Goal: Task Accomplishment & Management: Complete application form

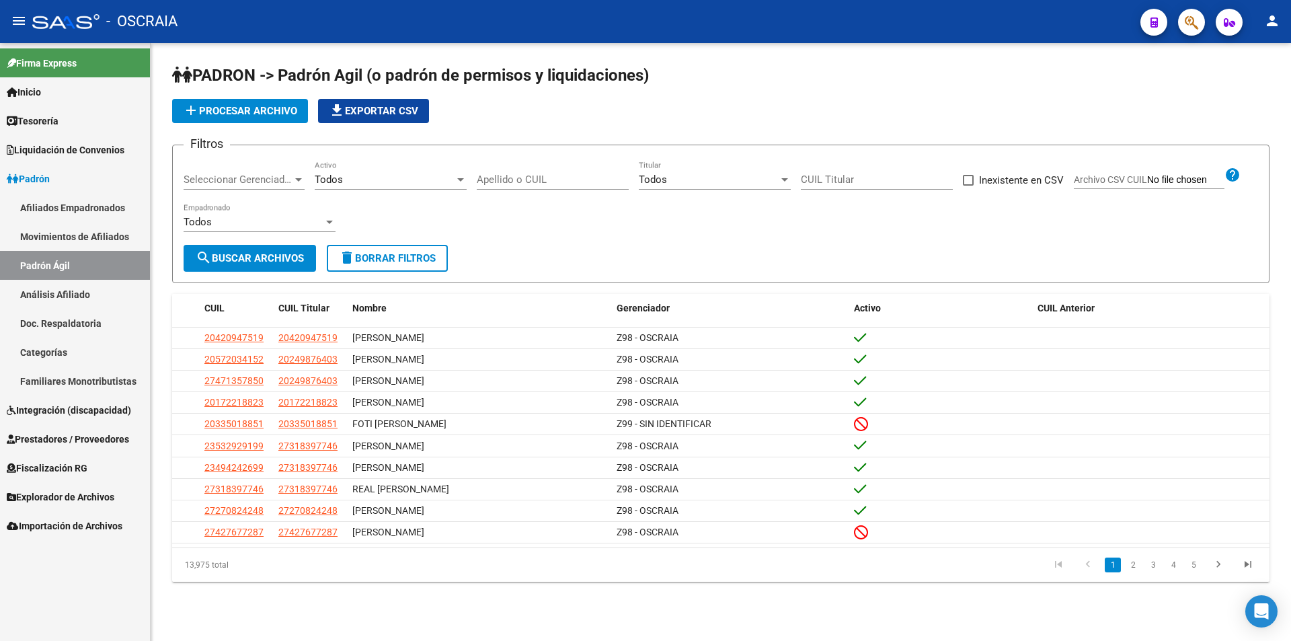
click at [624, 118] on div "add Procesar archivo file_download Exportar CSV" at bounding box center [721, 111] width 1098 height 24
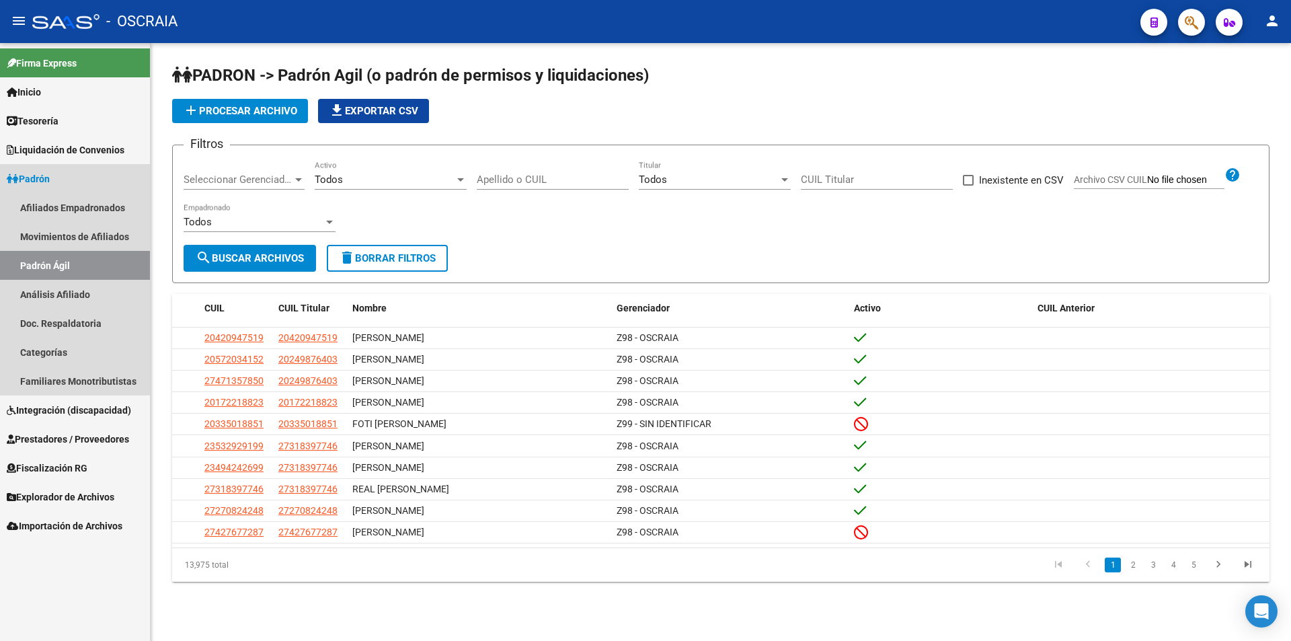
click at [70, 266] on link "Padrón Ágil" at bounding box center [75, 265] width 150 height 29
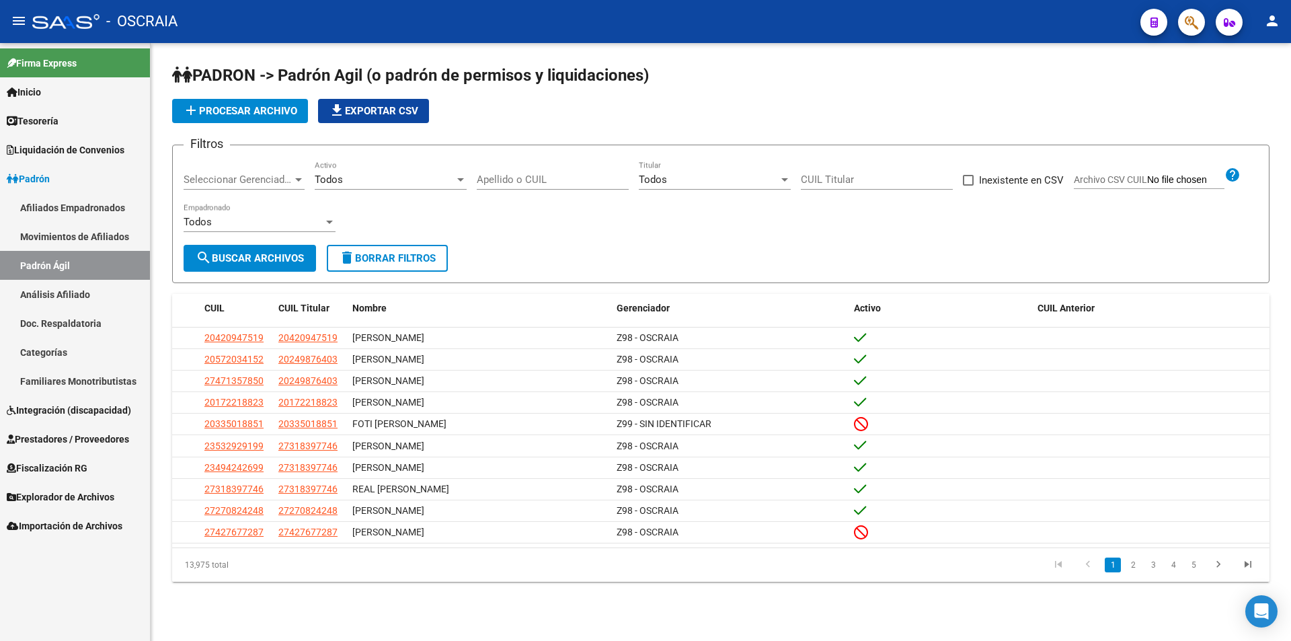
click at [64, 297] on link "Análisis Afiliado" at bounding box center [75, 294] width 150 height 29
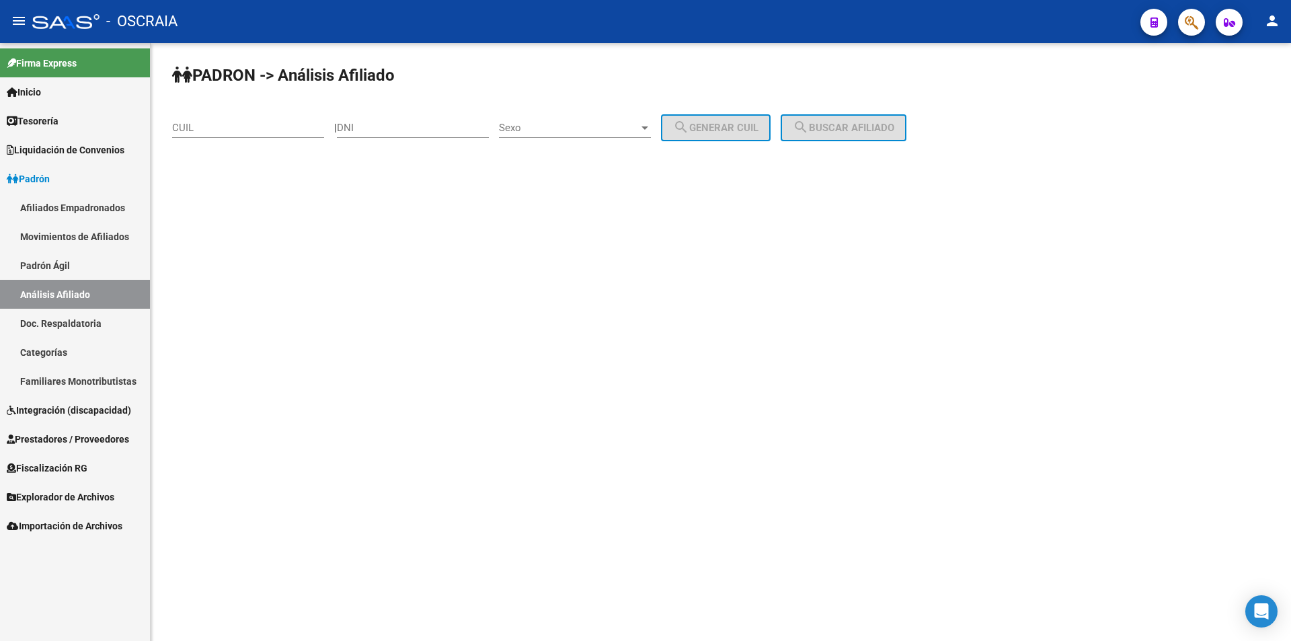
click at [239, 112] on div "CUIL" at bounding box center [248, 123] width 152 height 29
paste input "30-71688775-4"
type input "30-71688775-4"
click at [856, 118] on button "search Buscar afiliado" at bounding box center [844, 127] width 126 height 27
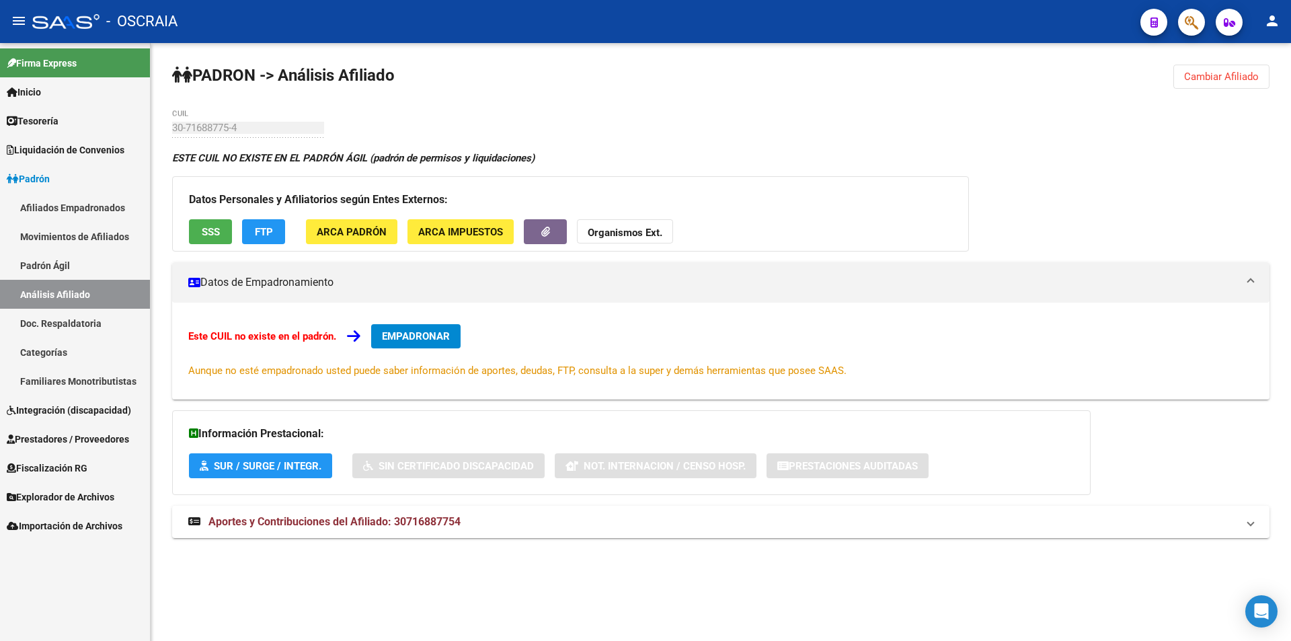
click at [413, 162] on strong "ESTE CUIL NO EXISTE EN EL PADRÓN ÁGIL (padrón de permisos y liquidaciones)" at bounding box center [353, 158] width 363 height 12
click at [442, 232] on span "ARCA Impuestos" at bounding box center [460, 232] width 85 height 12
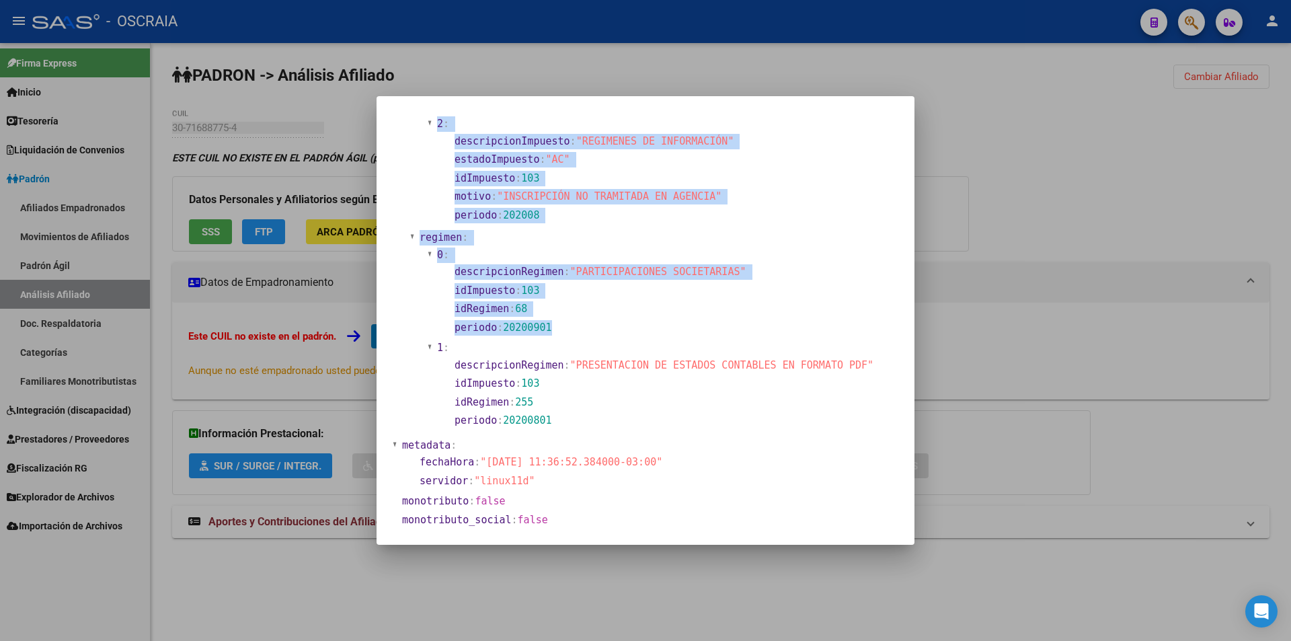
scroll to position [691, 0]
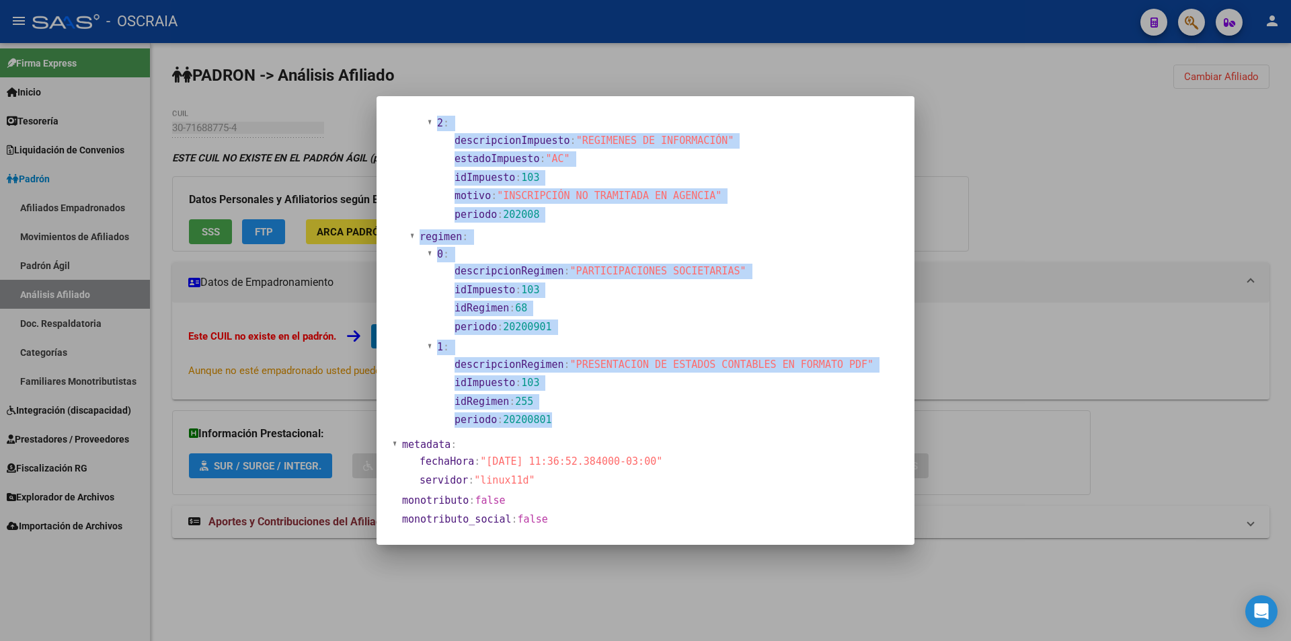
drag, startPoint x: 404, startPoint y: 128, endPoint x: 770, endPoint y: 412, distance: 463.1
copy section "loremIpsumdolo : sitametcoNsecte : adiPiscin : "6105" elitseddoeiUsmodtemp : "I…"
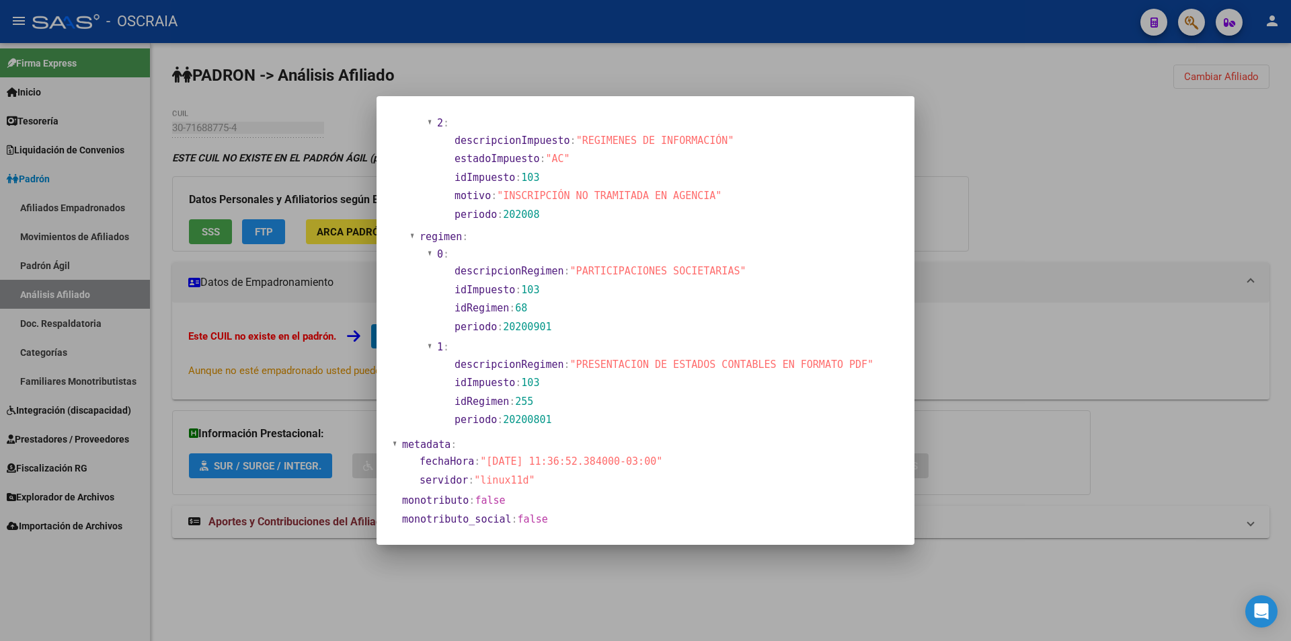
click at [217, 286] on div at bounding box center [645, 320] width 1291 height 641
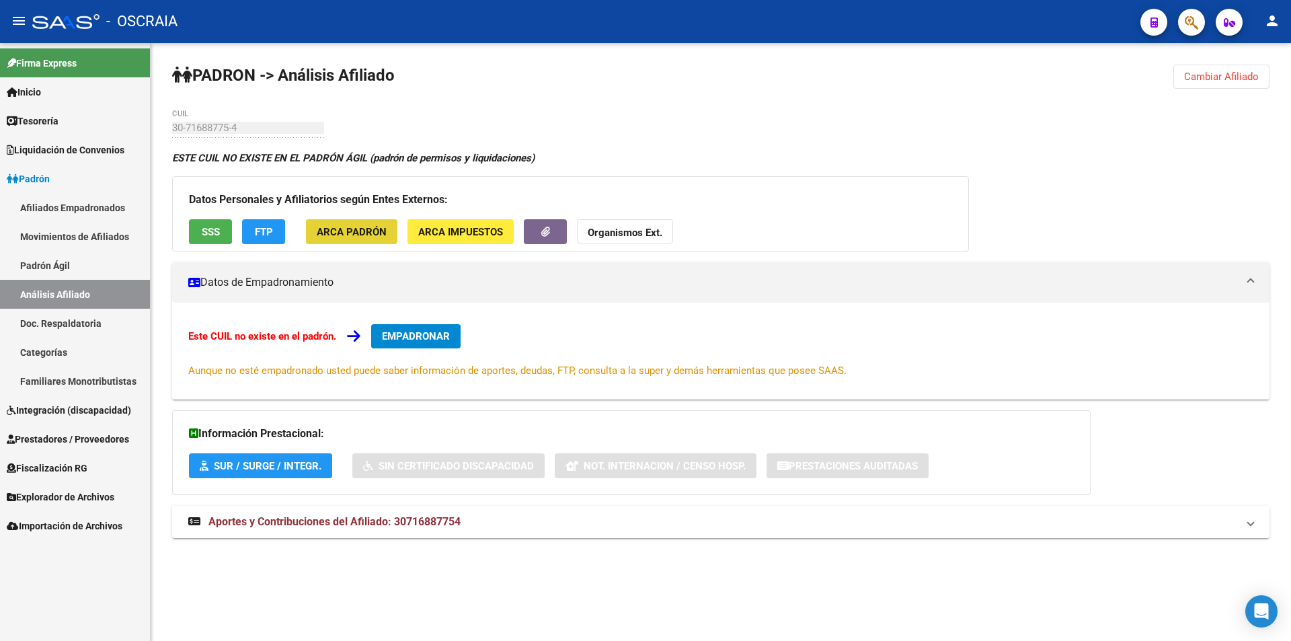
click at [341, 219] on button "ARCA Padrón" at bounding box center [351, 231] width 91 height 25
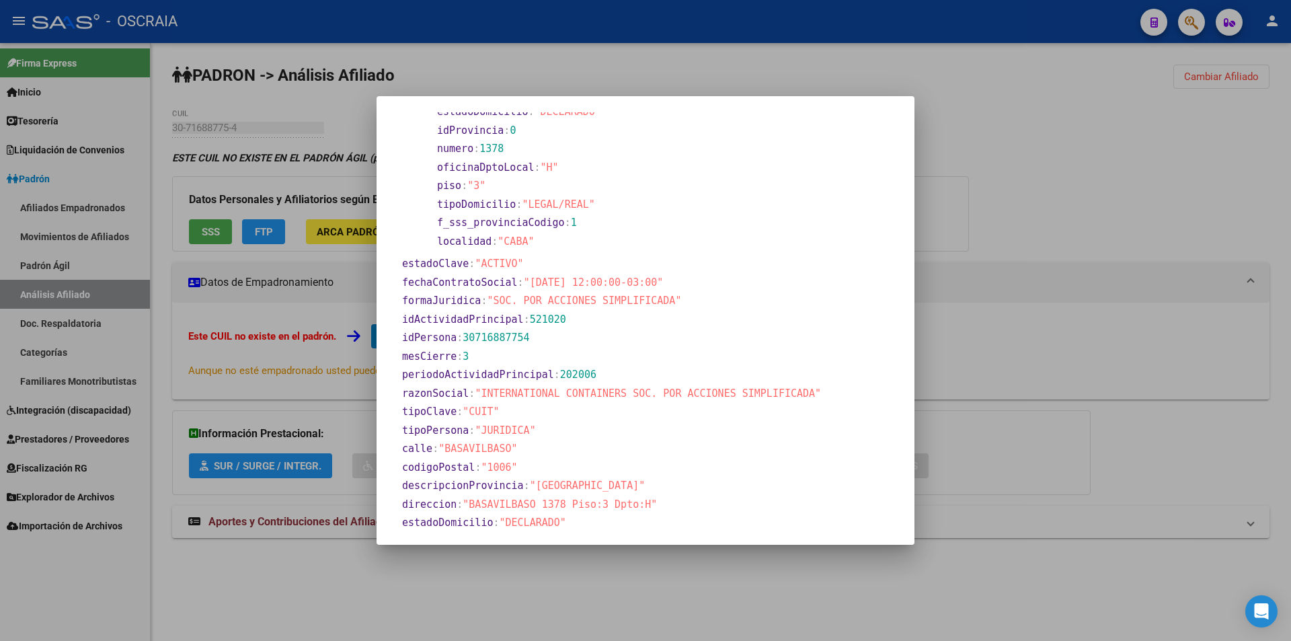
scroll to position [556, 0]
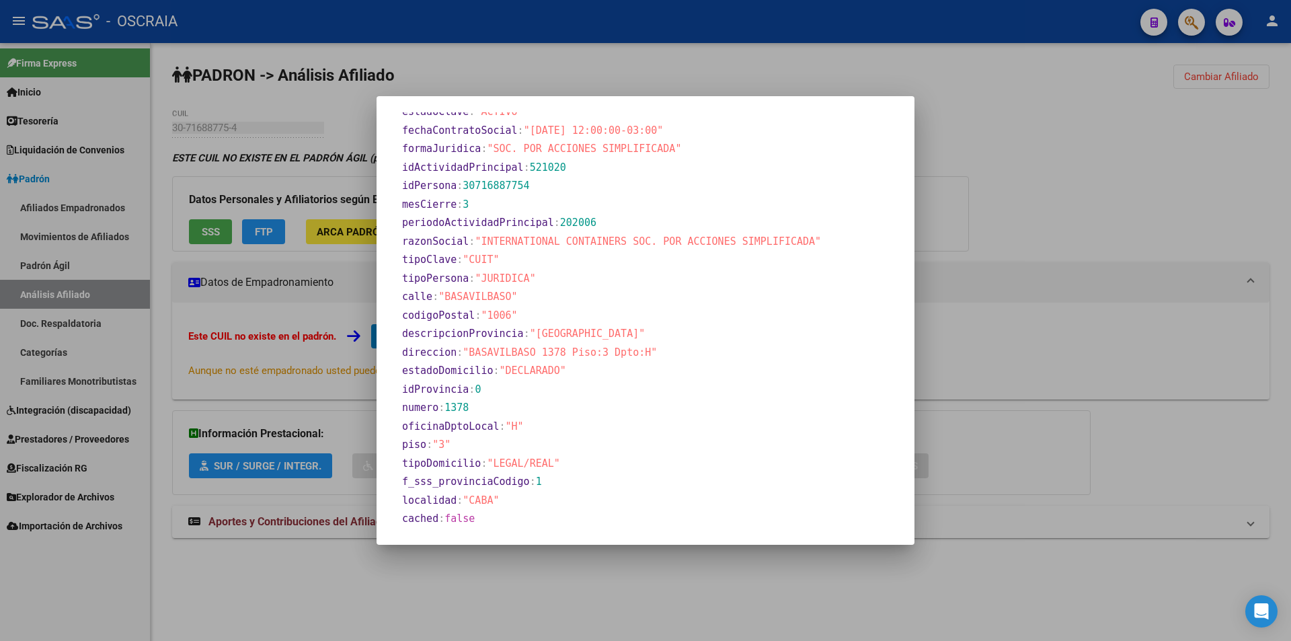
drag, startPoint x: 396, startPoint y: 127, endPoint x: 716, endPoint y: 539, distance: 522.5
click at [716, 539] on mat-dialog-container "descripcionActividadPrincipal : "SERVICIOS DE MANIPULACIÓN DE CARGA EN EL ÁMBIT…" at bounding box center [646, 320] width 538 height 449
copy section "loremipsumdOlorsitamEtconsect : "ADIPISCIN EL SEDDOEIUSMOD TE INCID UT LA ETDOL…"
click at [254, 234] on div at bounding box center [645, 320] width 1291 height 641
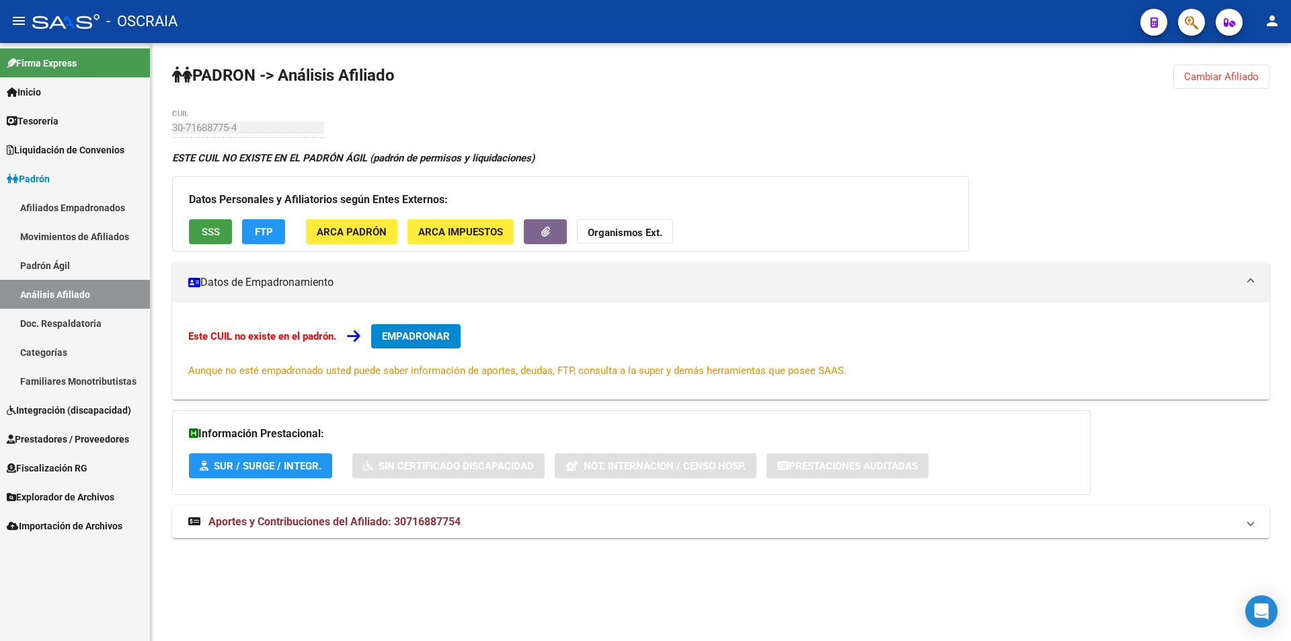
click at [214, 233] on span "SSS" at bounding box center [211, 232] width 18 height 12
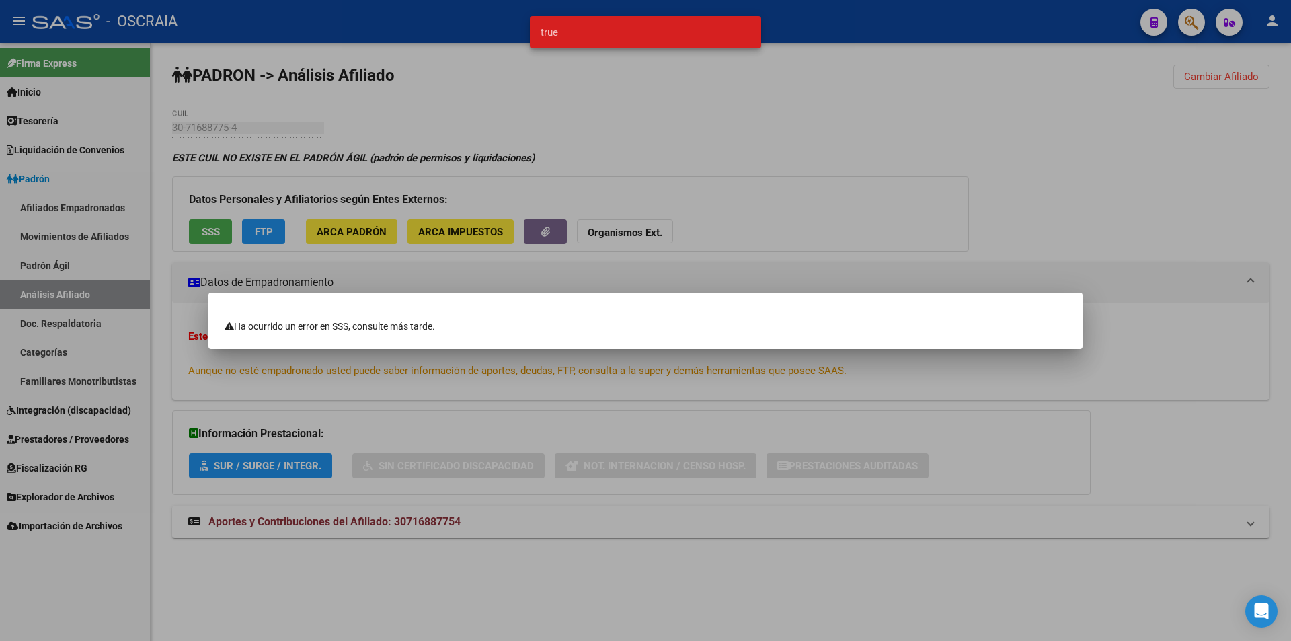
click at [409, 270] on div at bounding box center [645, 320] width 1291 height 641
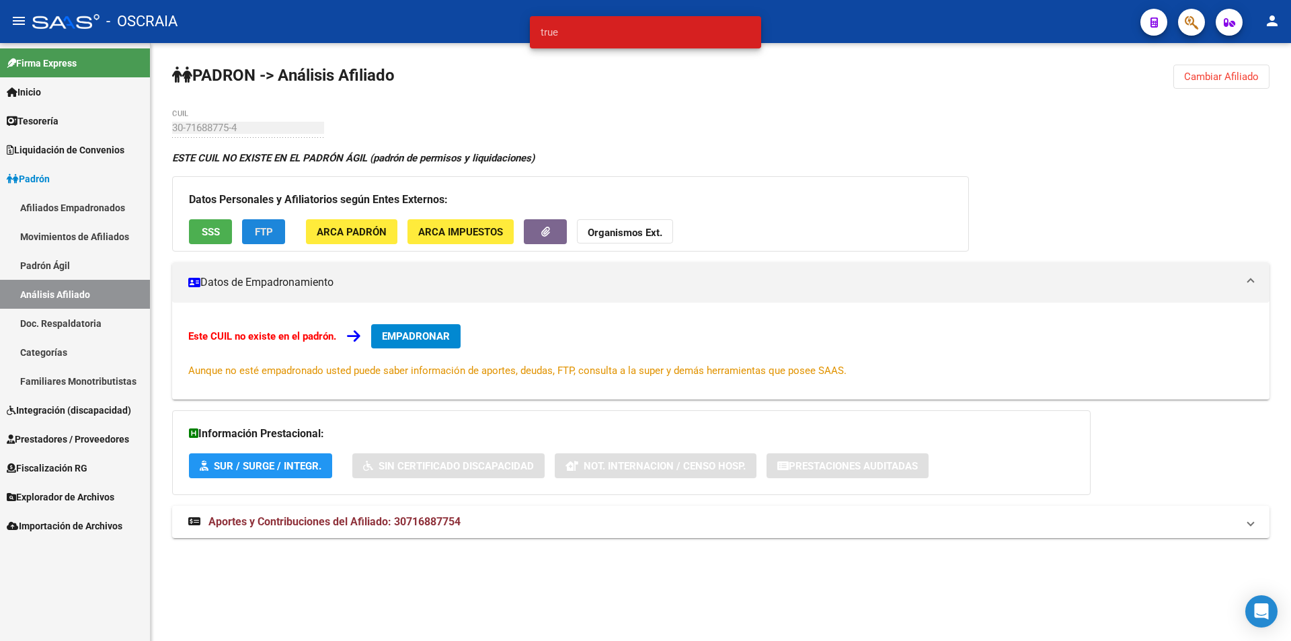
click at [266, 231] on span "FTP" at bounding box center [264, 232] width 18 height 12
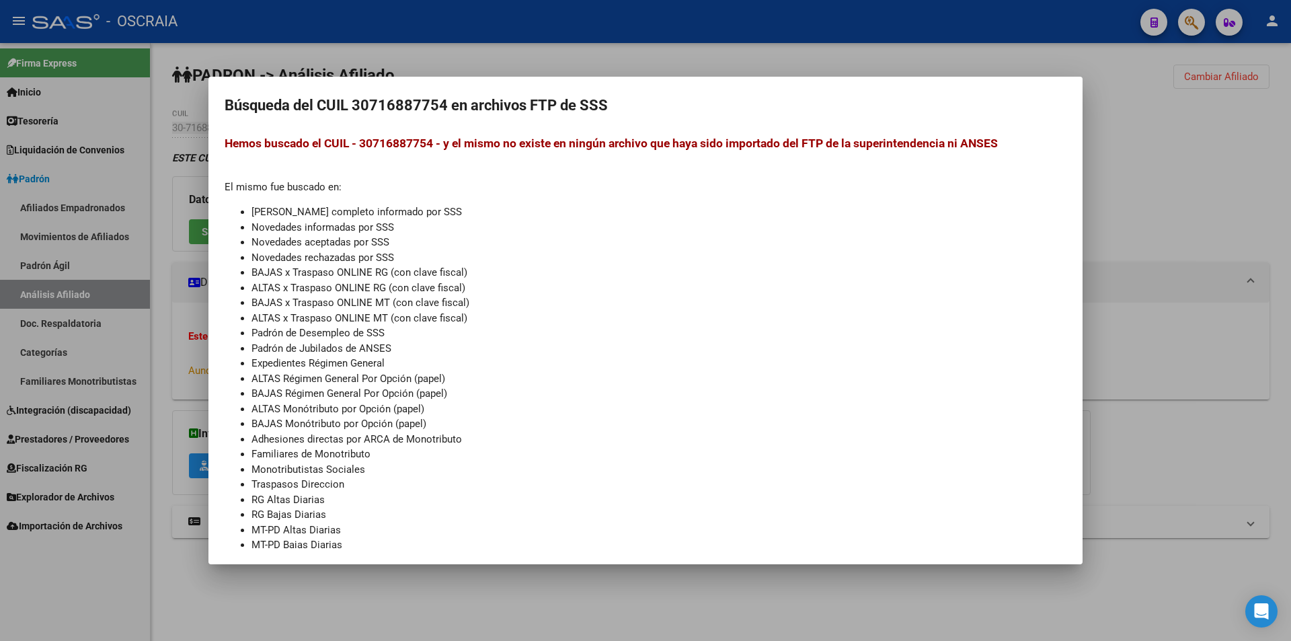
scroll to position [0, 0]
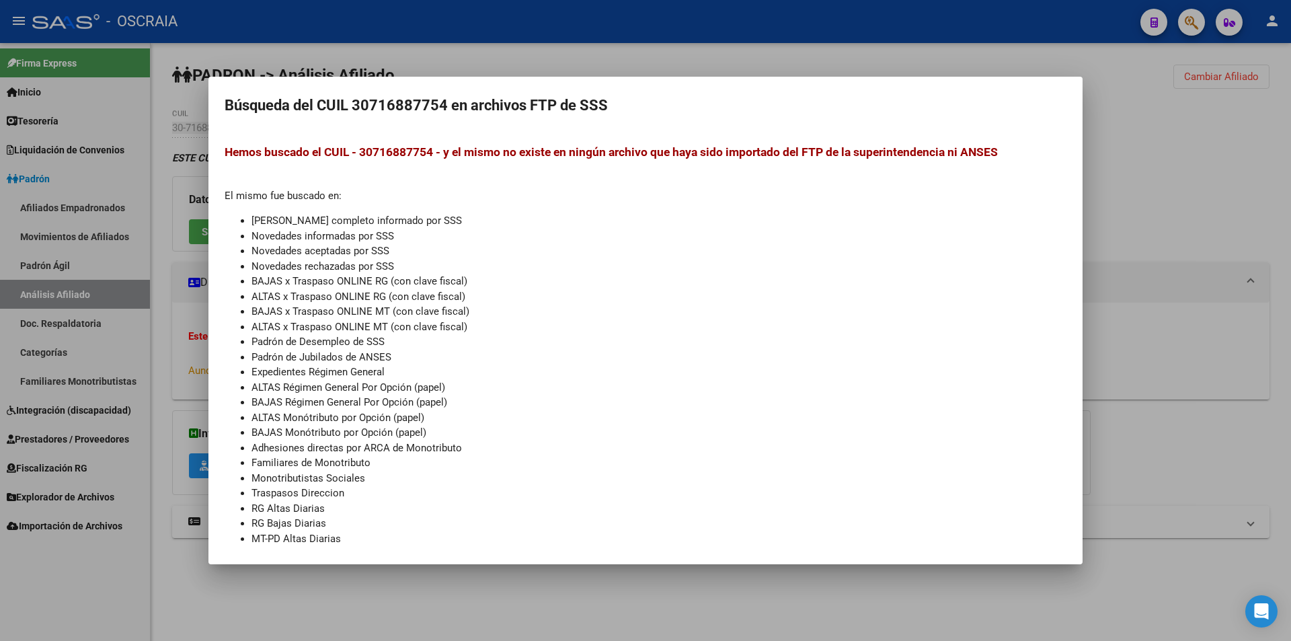
click at [1152, 236] on div at bounding box center [645, 320] width 1291 height 641
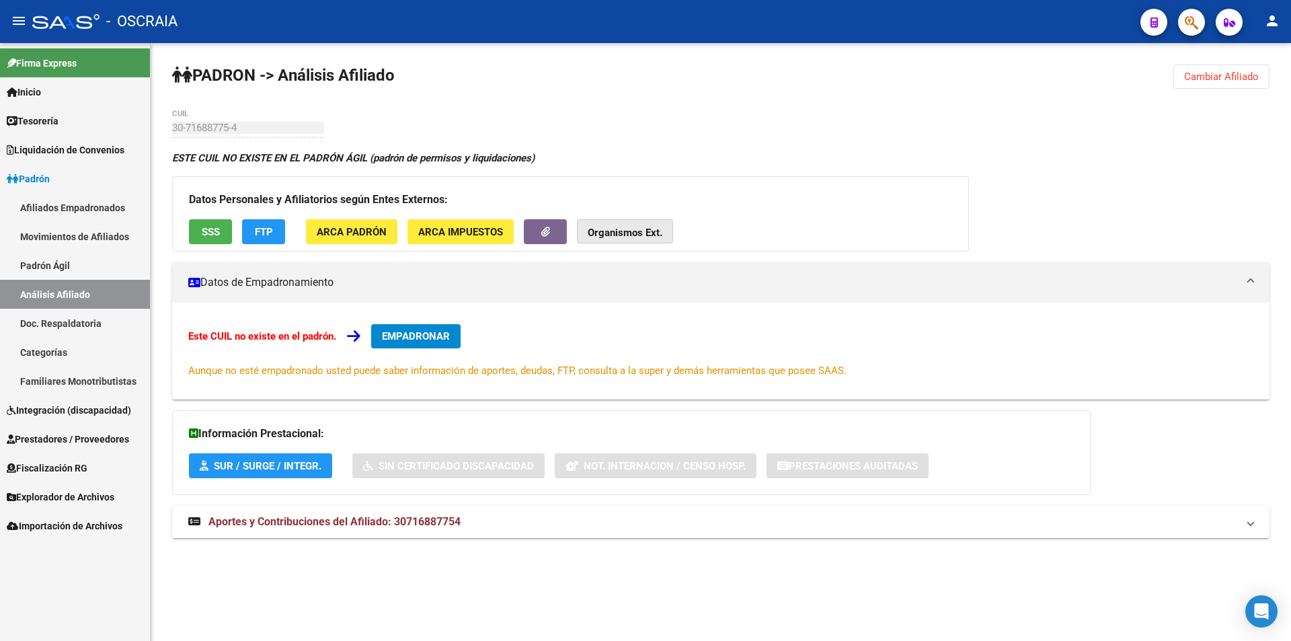
click at [605, 231] on strong "Organismos Ext." at bounding box center [625, 233] width 75 height 12
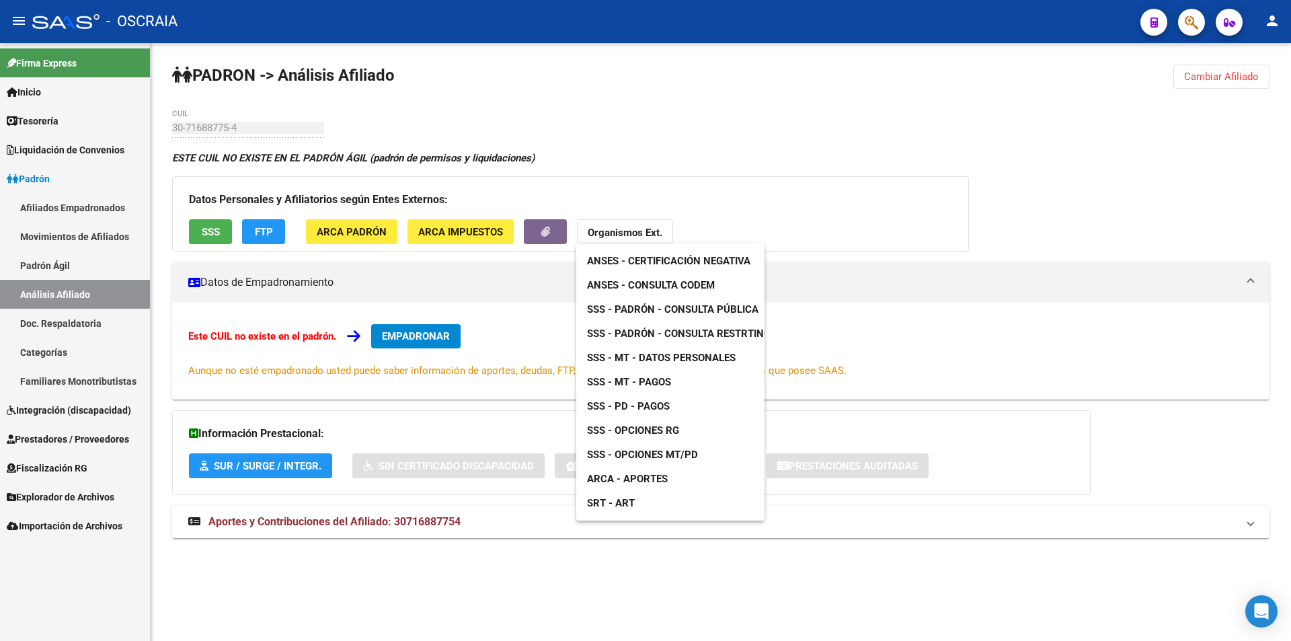
click at [201, 221] on div at bounding box center [645, 320] width 1291 height 641
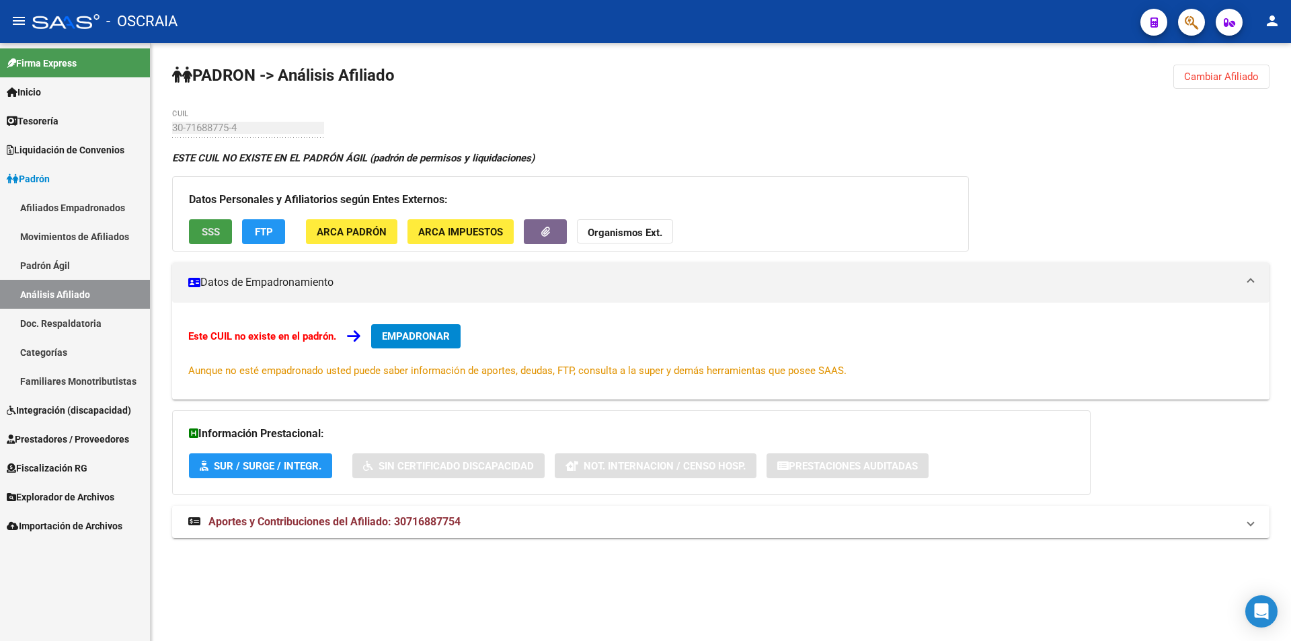
click at [202, 226] on span "SSS" at bounding box center [211, 232] width 18 height 12
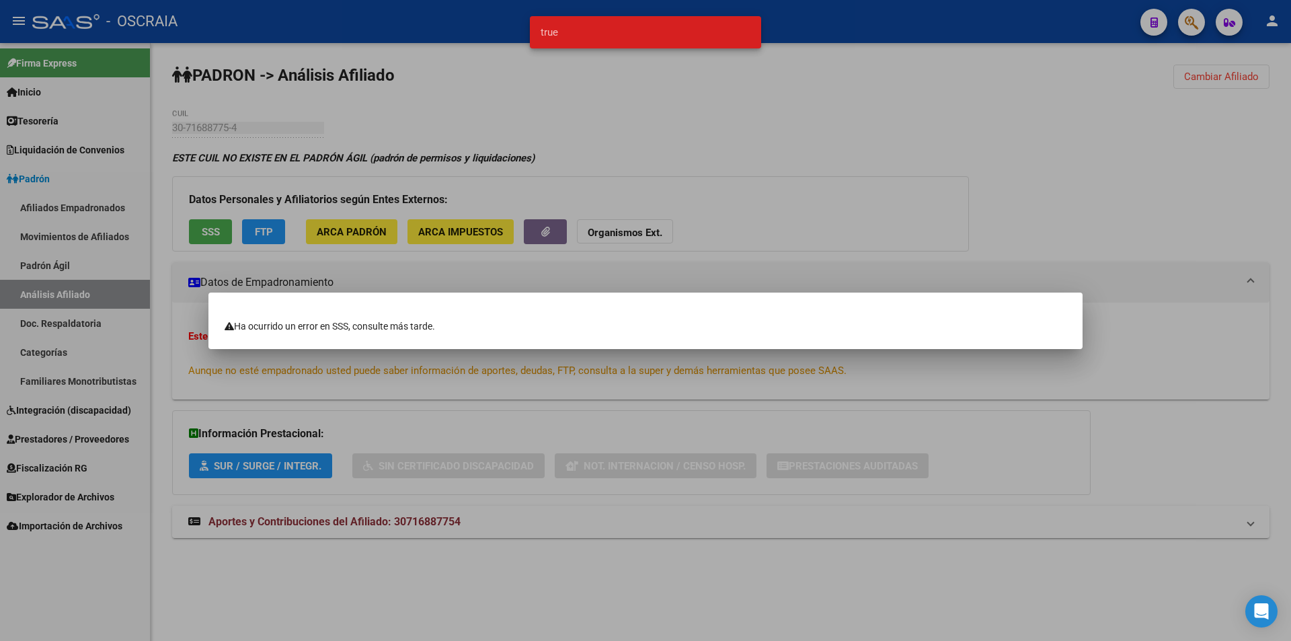
drag, startPoint x: 459, startPoint y: 332, endPoint x: 235, endPoint y: 326, distance: 224.7
click at [235, 326] on div "Ha ocurrido un error en SSS, consulte más tarde." at bounding box center [646, 326] width 842 height 13
copy div "Ha ocurrido un error en SSS, consulte más tarde."
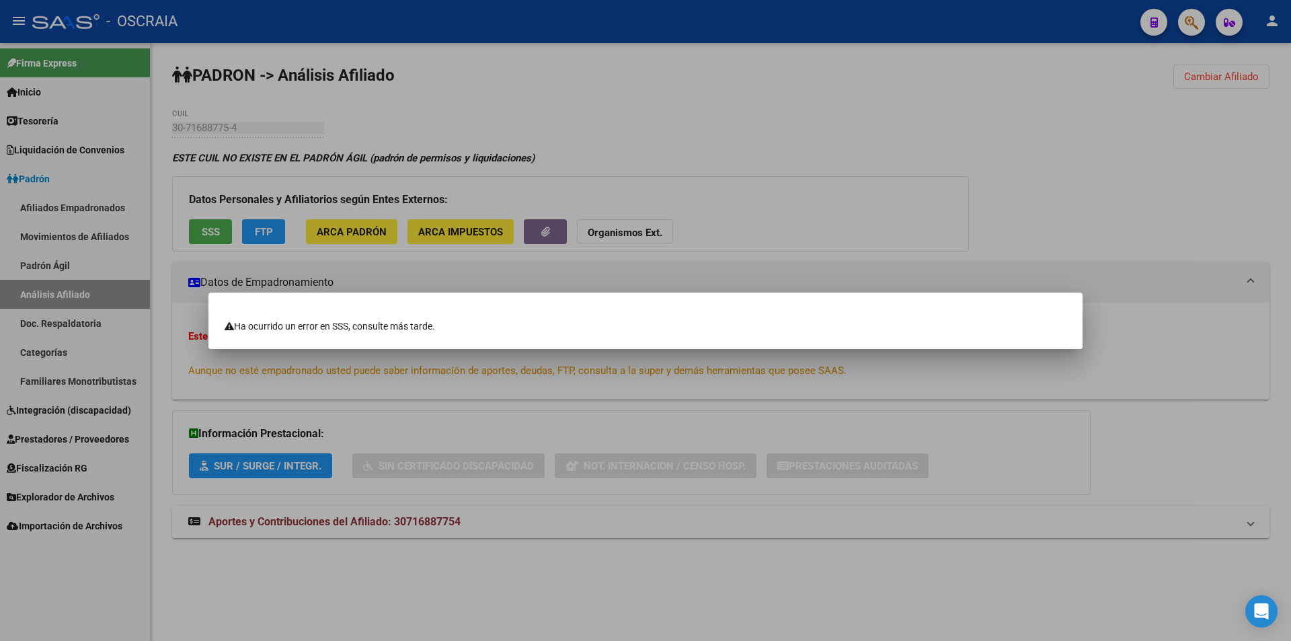
click at [624, 149] on div at bounding box center [645, 320] width 1291 height 641
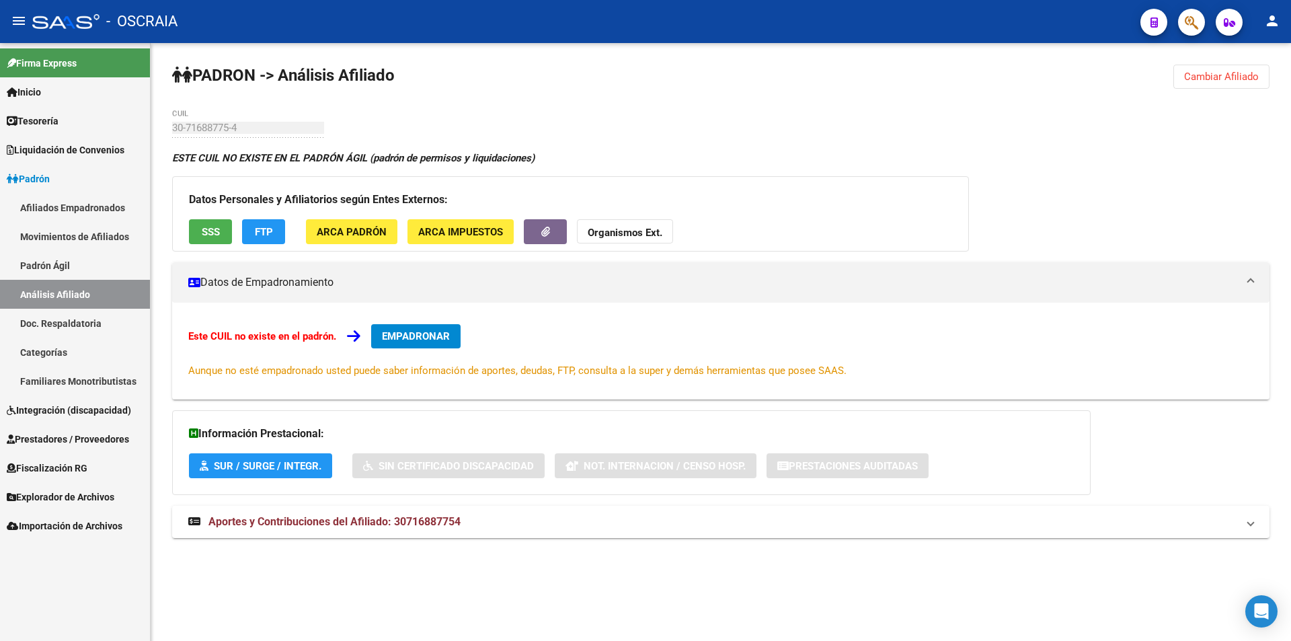
click at [360, 231] on span "ARCA Padrón" at bounding box center [352, 232] width 70 height 12
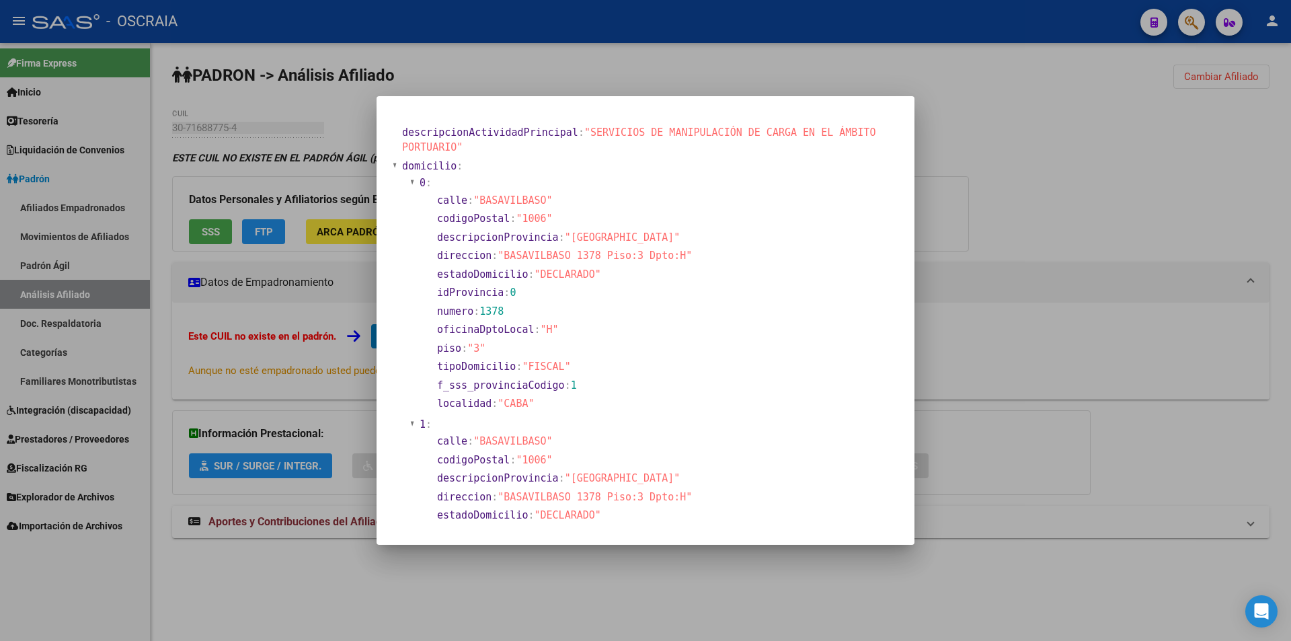
click at [992, 342] on div at bounding box center [645, 320] width 1291 height 641
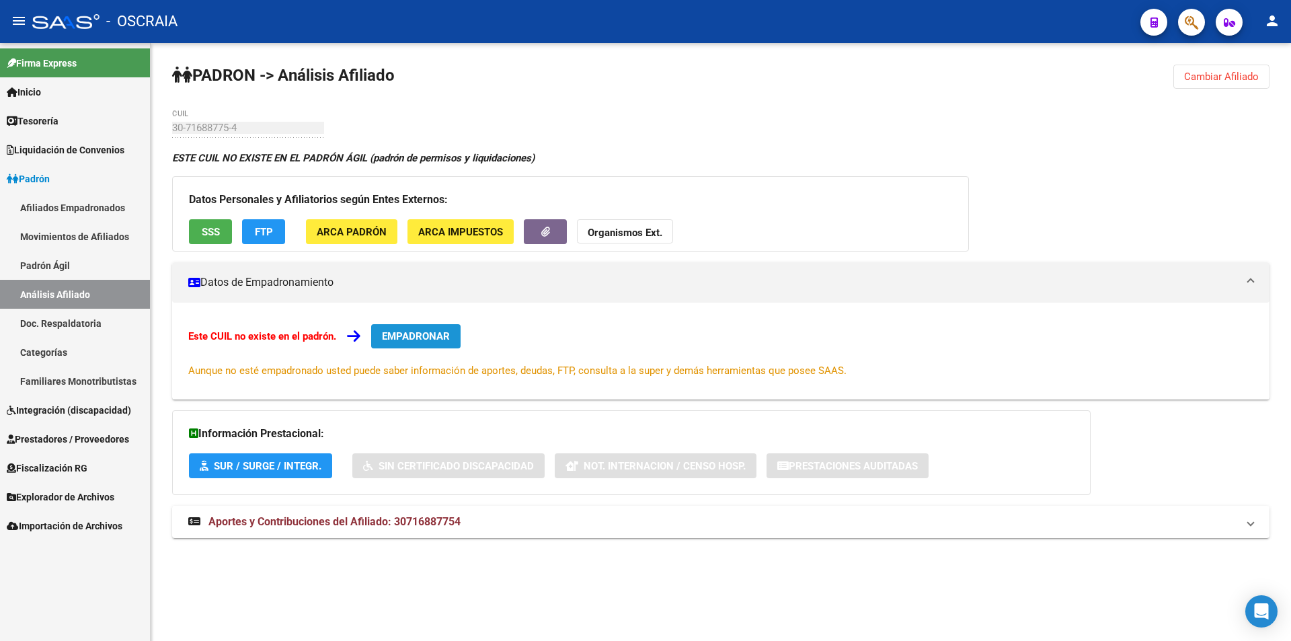
click at [393, 336] on span "EMPADRONAR" at bounding box center [416, 336] width 68 height 12
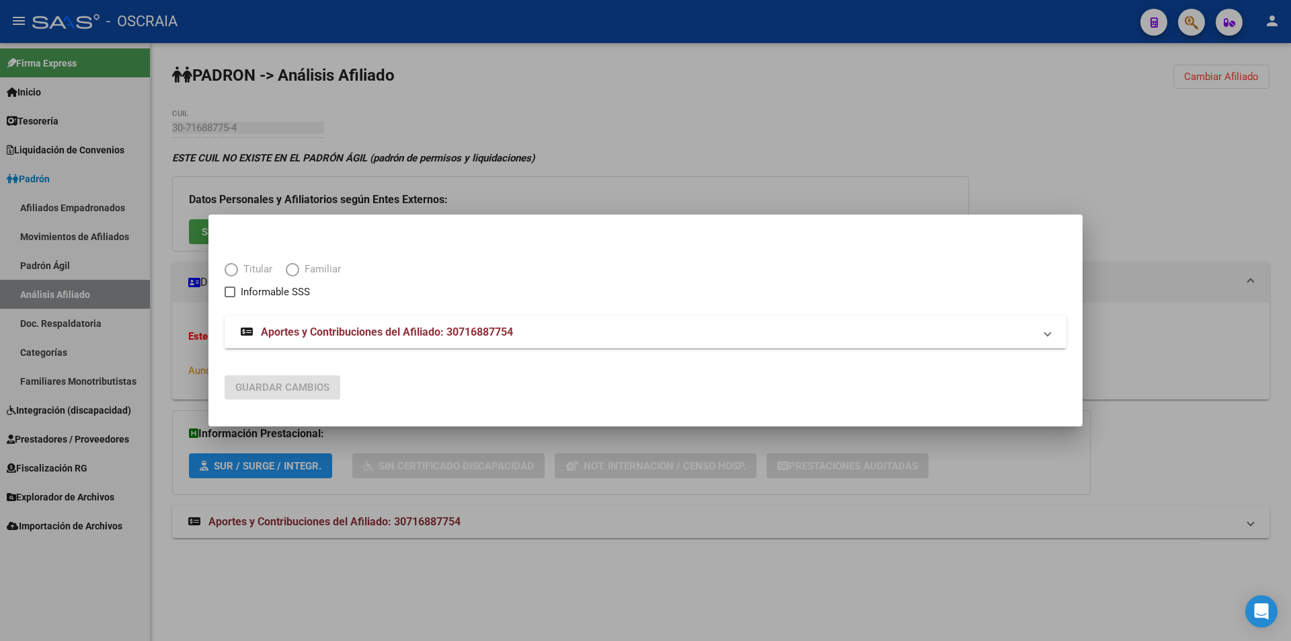
click at [430, 333] on span "Aportes y Contribuciones del Afiliado: 30716887754" at bounding box center [387, 332] width 252 height 13
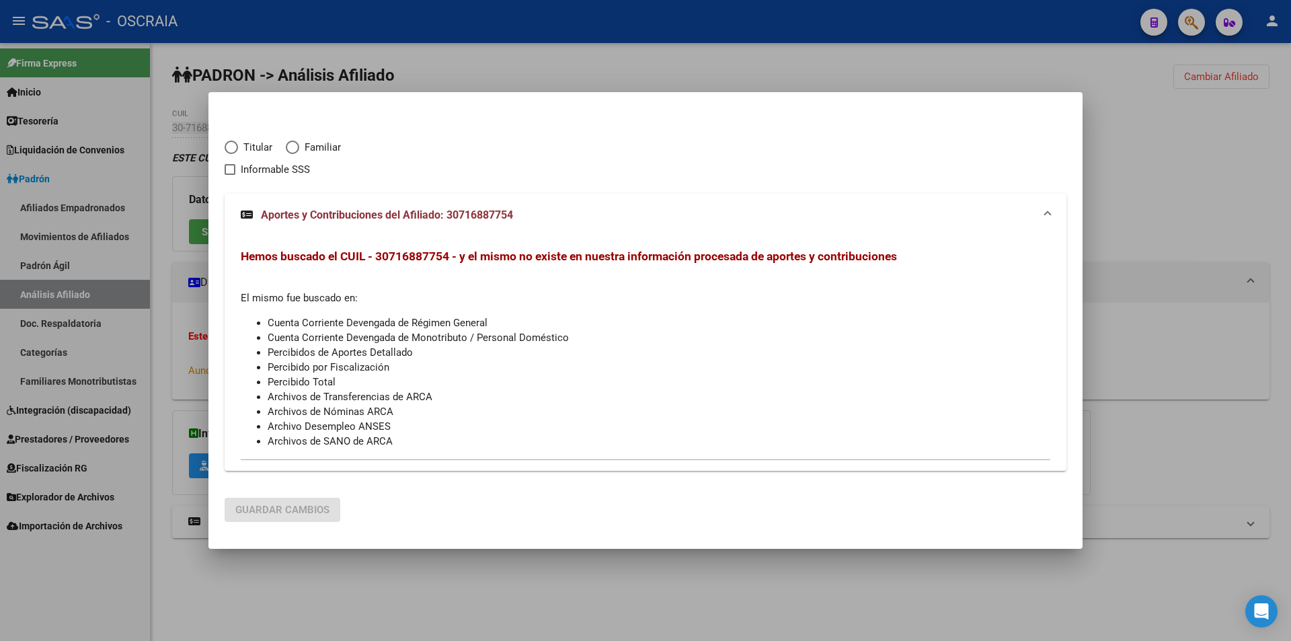
click at [237, 146] on span "Elija una opción" at bounding box center [231, 147] width 13 height 13
click at [237, 146] on input "Titular" at bounding box center [231, 147] width 13 height 13
radio input "true"
checkbox input "true"
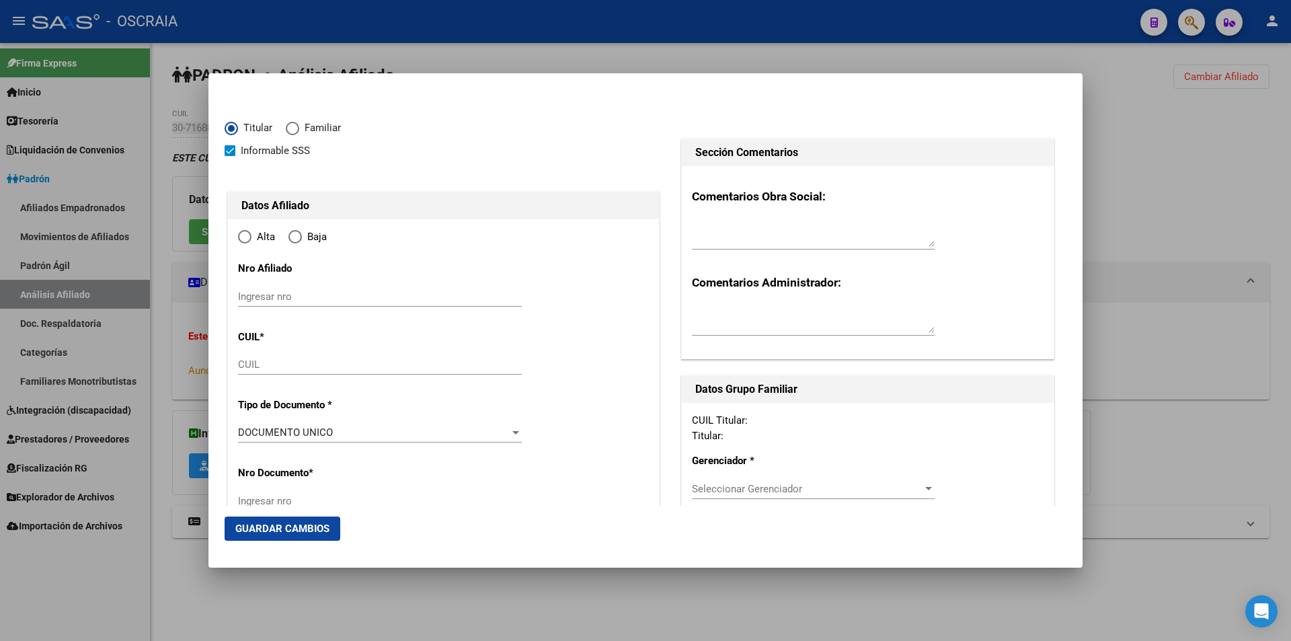
type input "30-71688775-4"
radio input "true"
type input "CABA"
type input "1006"
type input "BASAVILBASO"
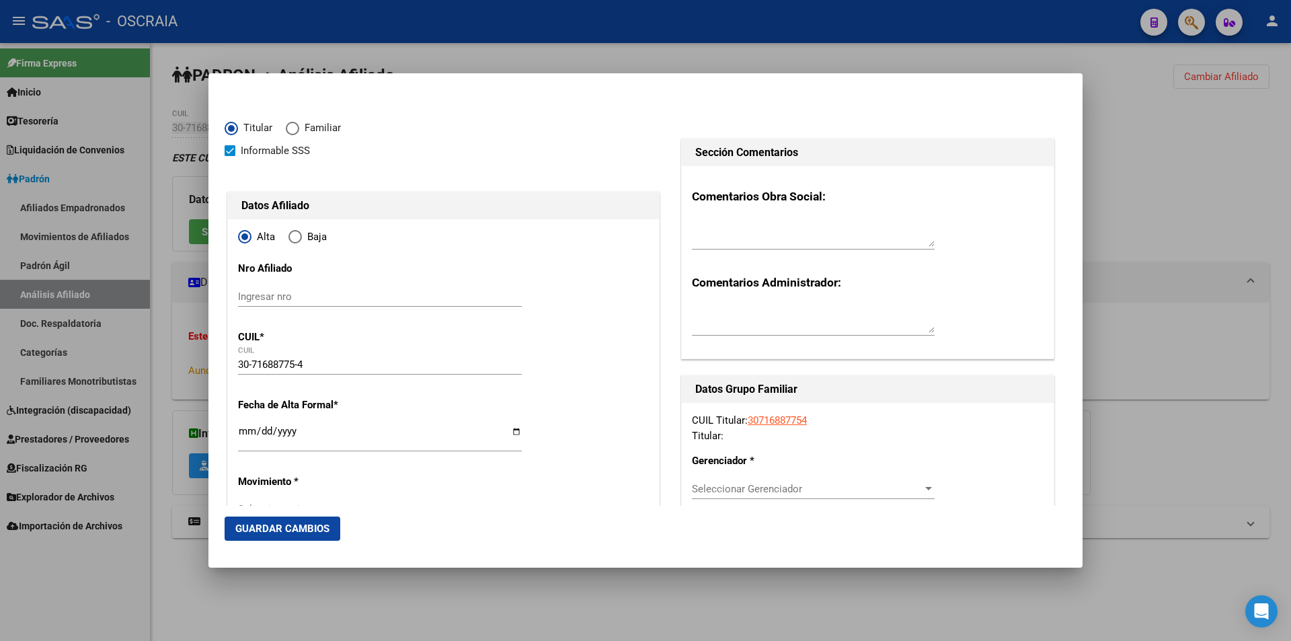
type input "1378"
type input "3"
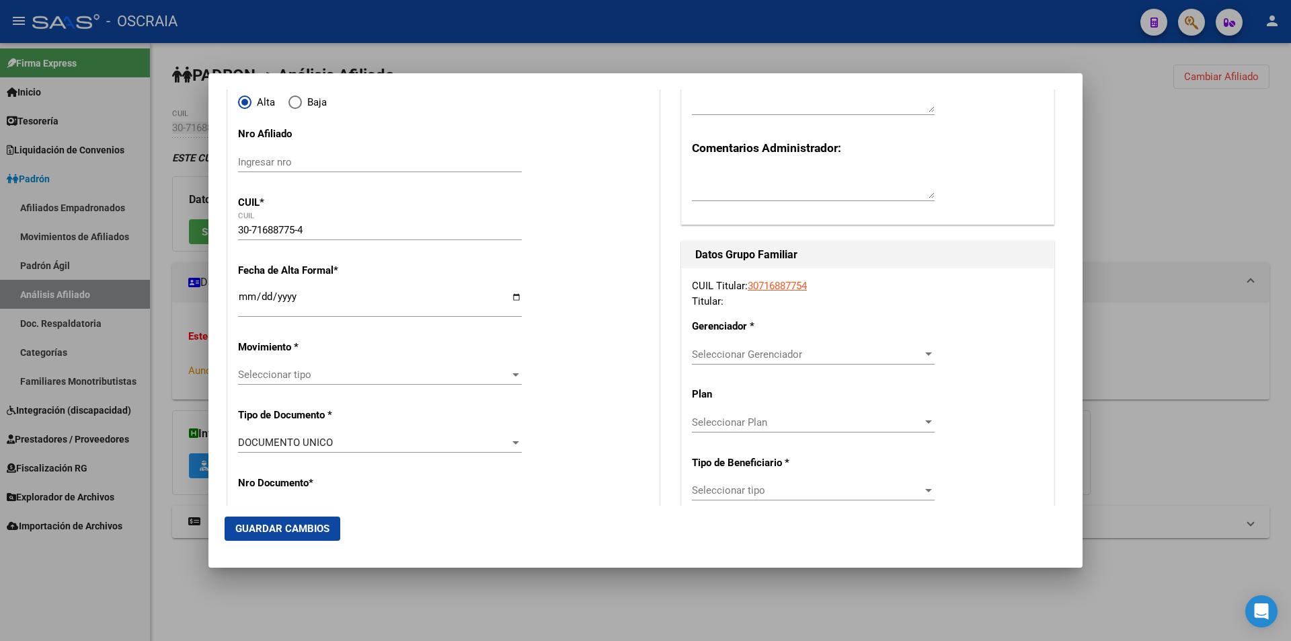
type input "CABA"
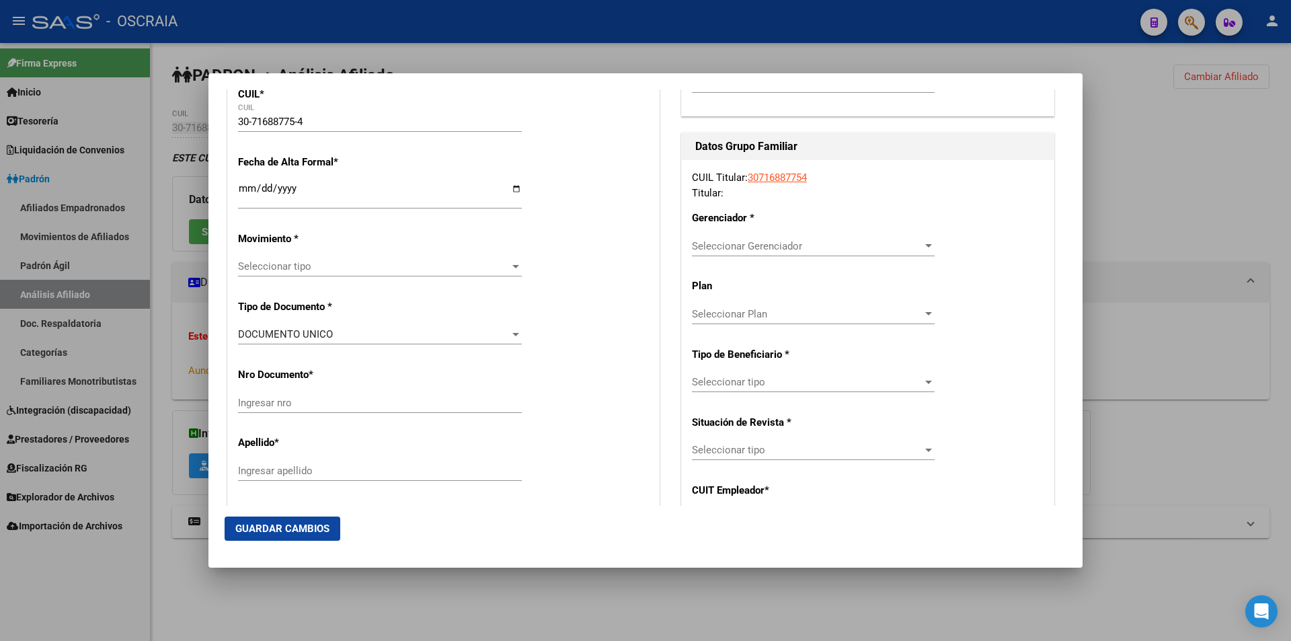
scroll to position [202, 0]
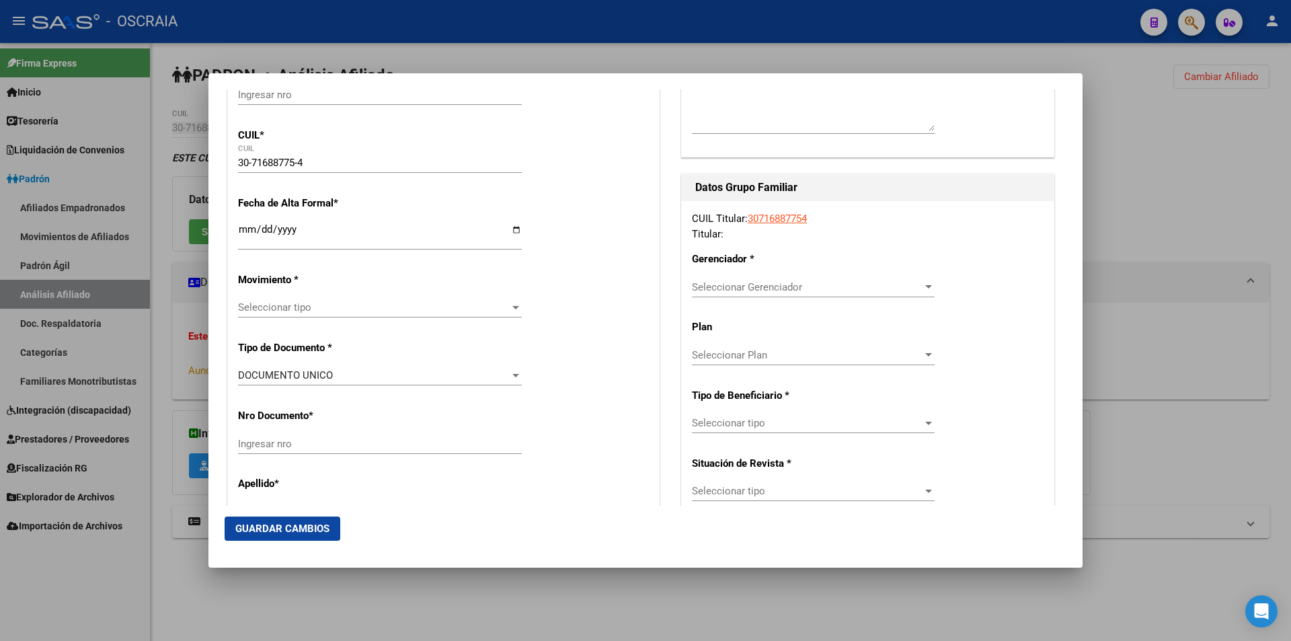
click at [769, 219] on link "30716887754" at bounding box center [777, 219] width 59 height 12
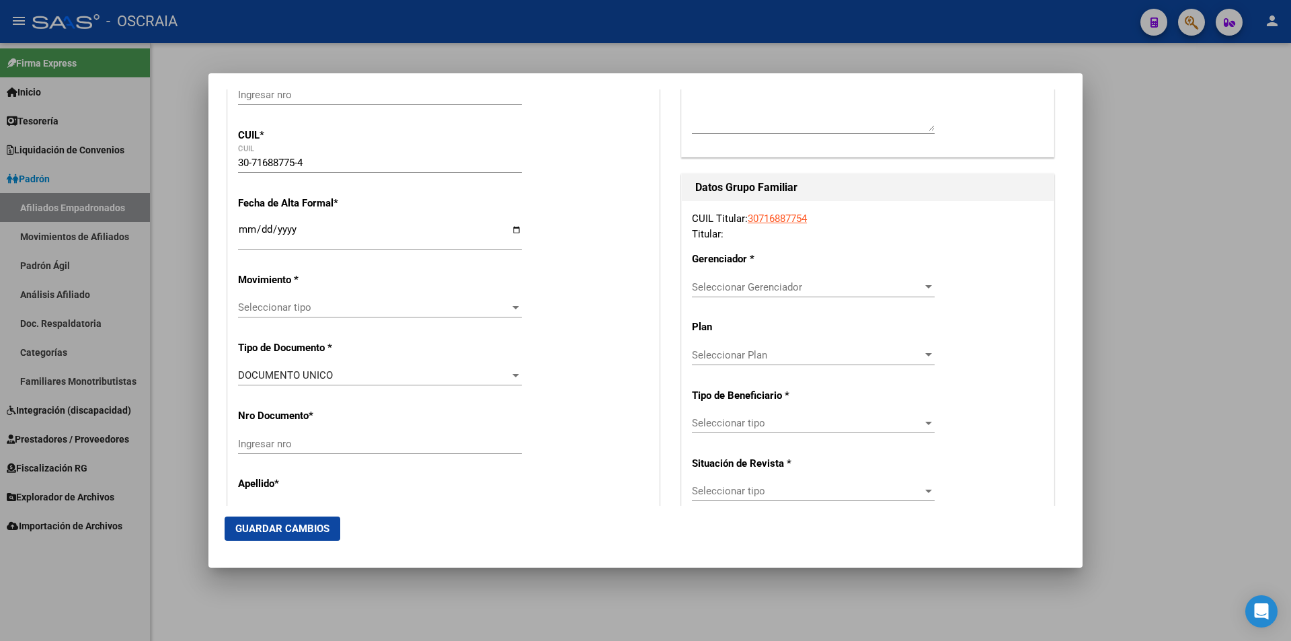
click at [1124, 219] on div at bounding box center [645, 320] width 1291 height 641
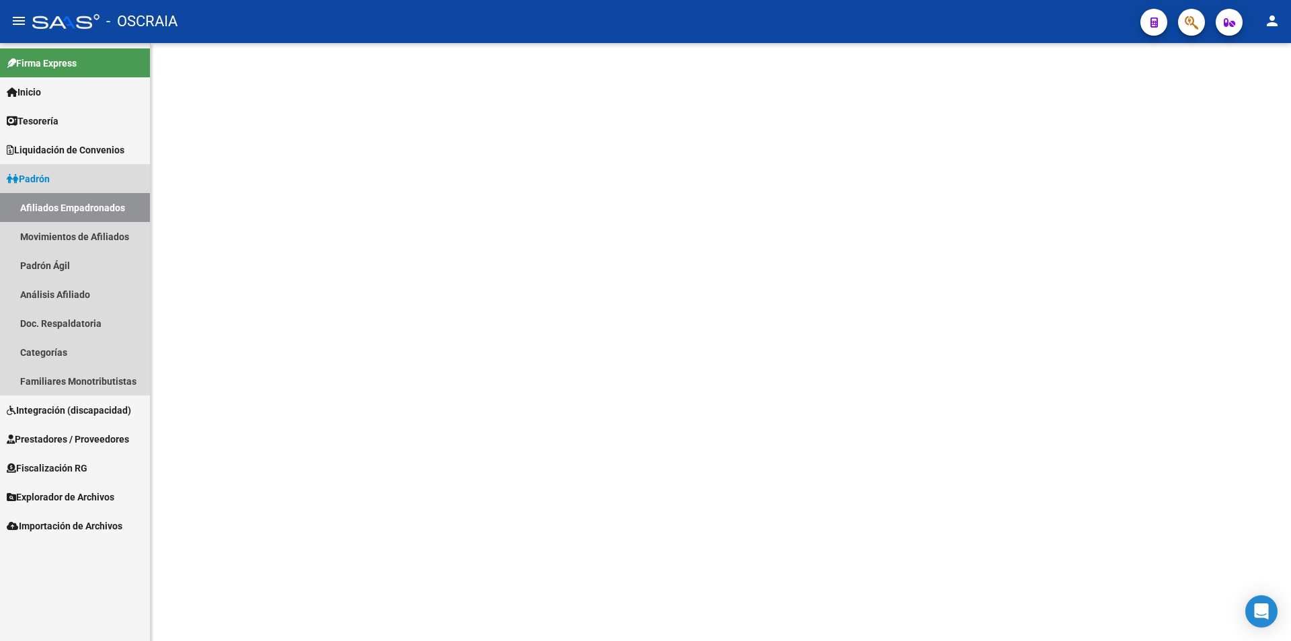
click at [112, 203] on link "Afiliados Empadronados" at bounding box center [75, 207] width 150 height 29
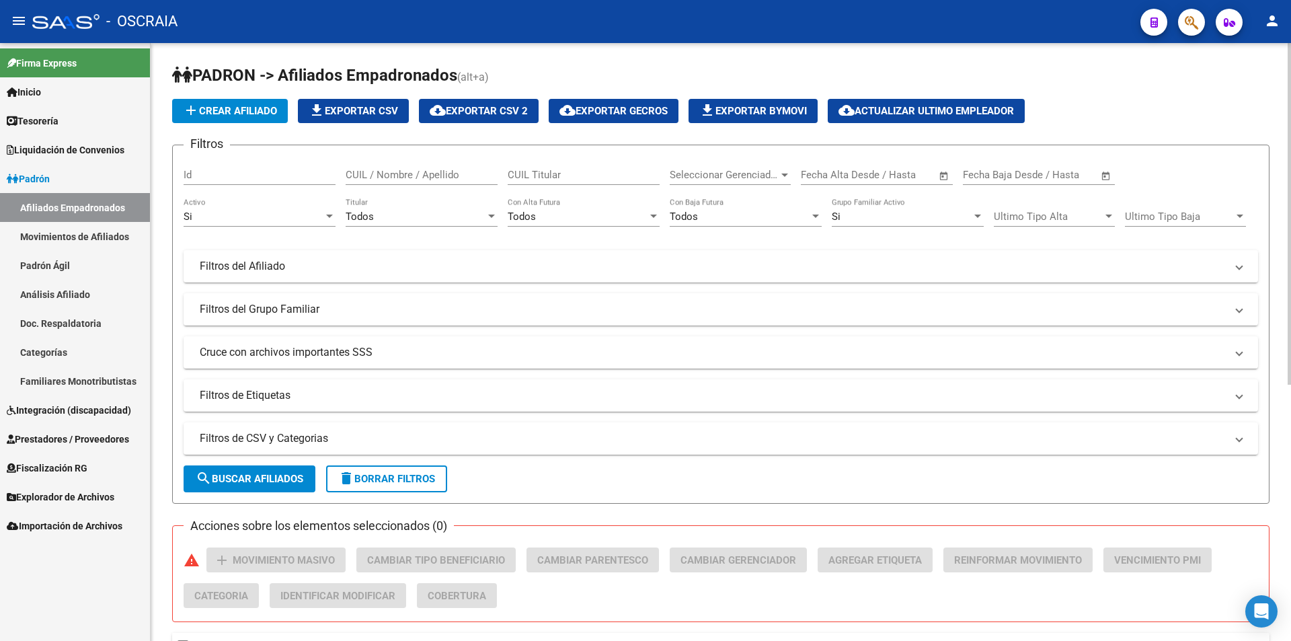
click at [402, 175] on input "CUIL / Nombre / Apellido" at bounding box center [422, 175] width 152 height 12
paste input "30716887754"
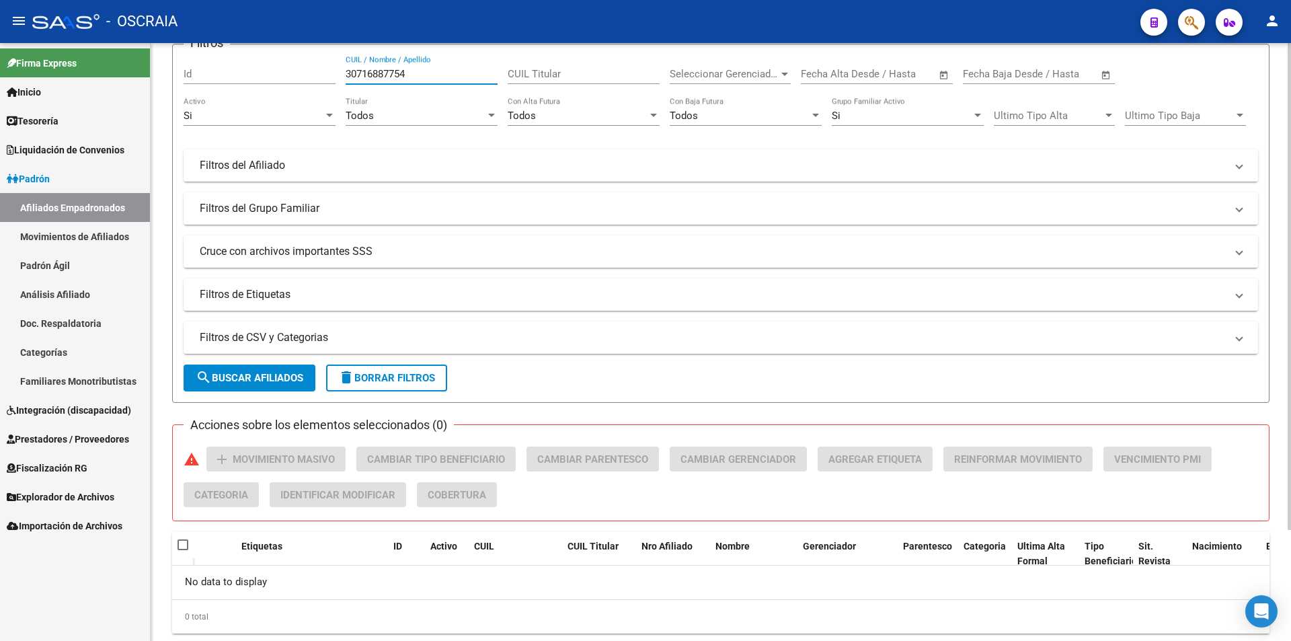
scroll to position [137, 0]
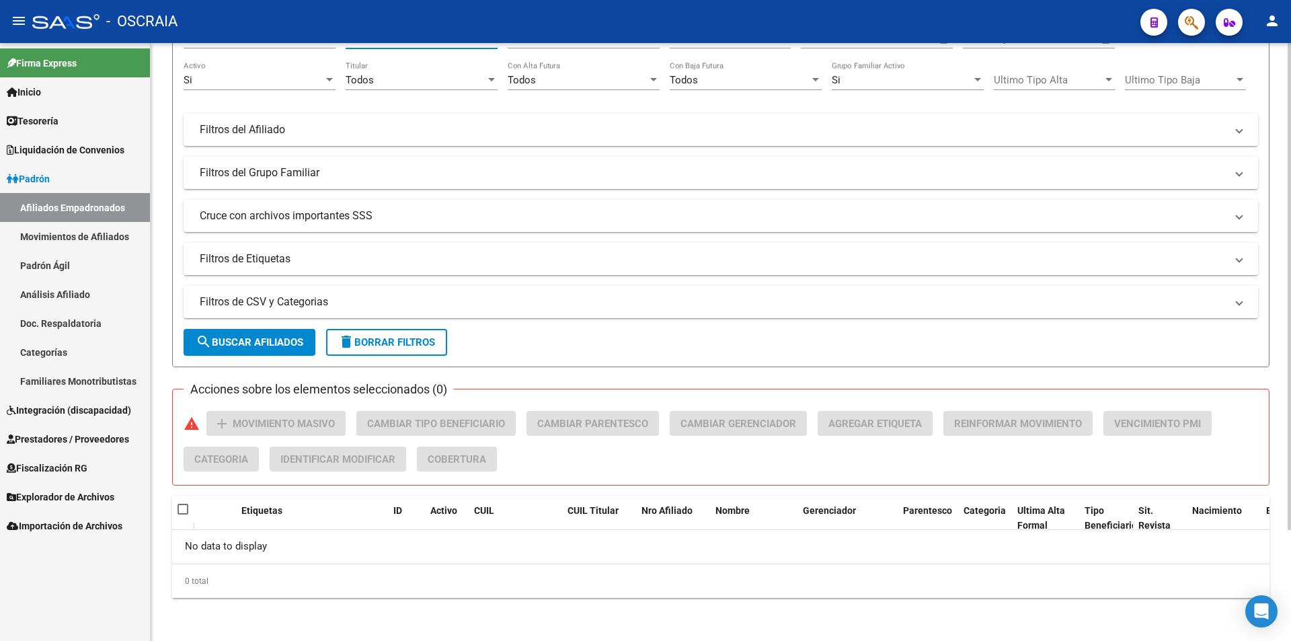
type input "30716887754"
click at [180, 513] on span at bounding box center [183, 509] width 11 height 11
click at [182, 515] on input "checkbox" at bounding box center [182, 515] width 1 height 1
click at [178, 509] on span at bounding box center [183, 509] width 11 height 11
click at [182, 515] on input "checkbox" at bounding box center [182, 515] width 1 height 1
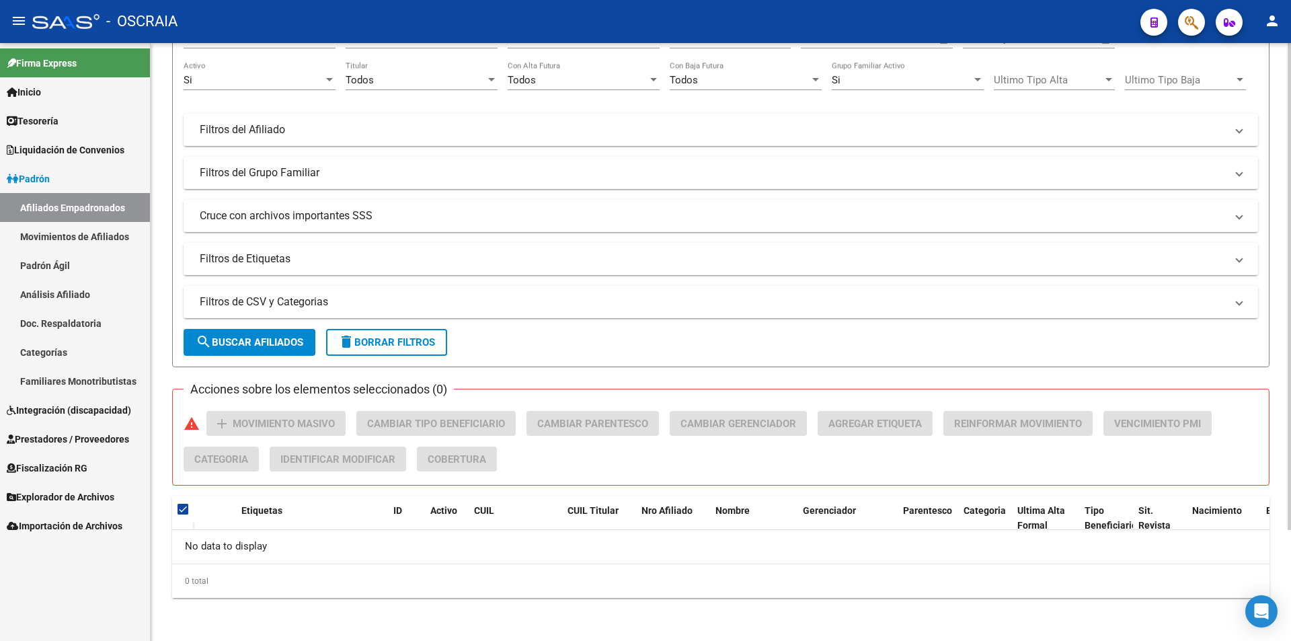
checkbox input "false"
click at [258, 346] on span "search Buscar Afiliados" at bounding box center [250, 342] width 108 height 12
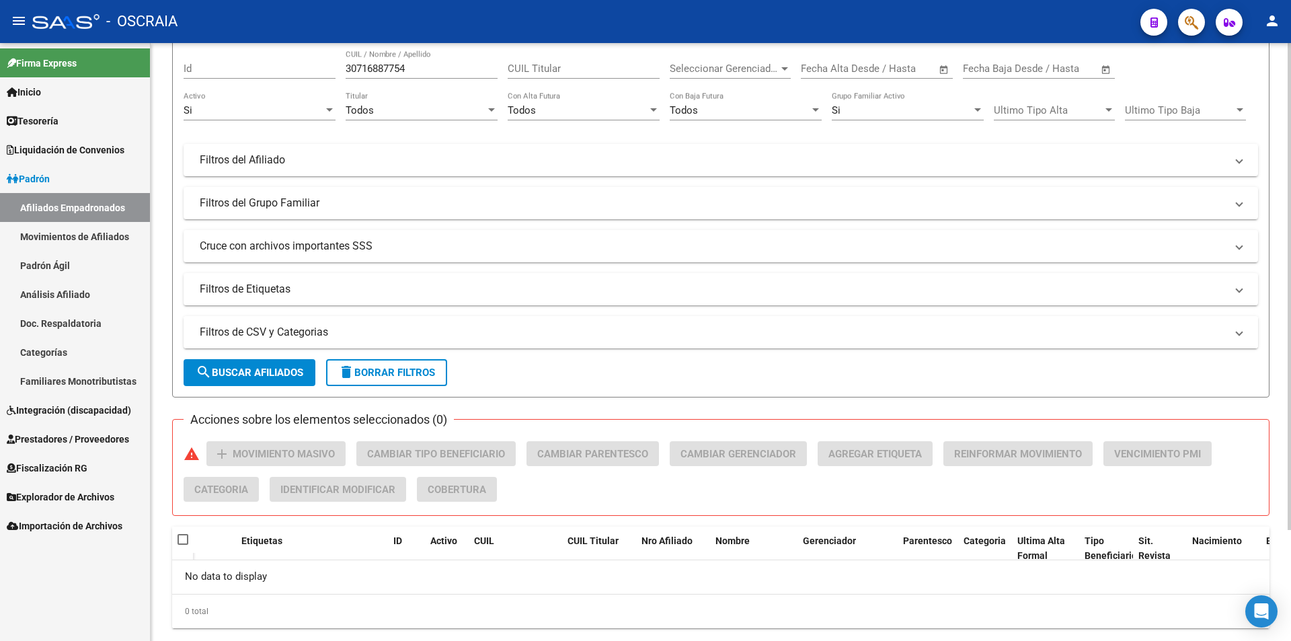
scroll to position [0, 0]
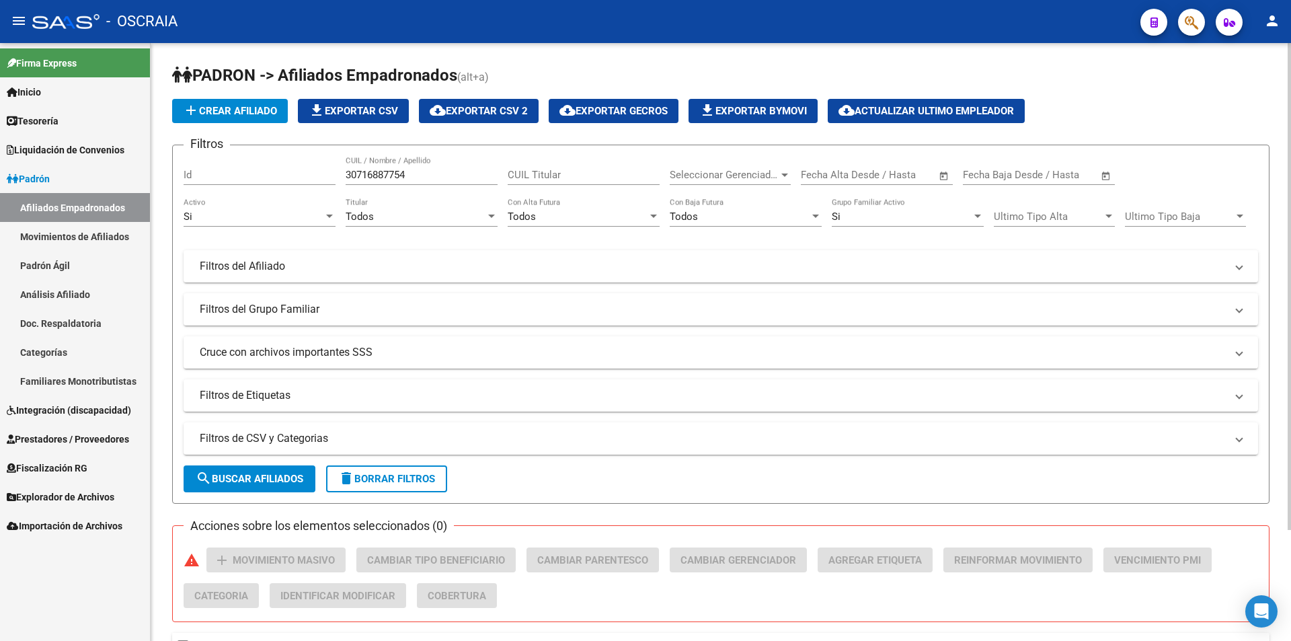
click at [379, 172] on input "30716887754" at bounding box center [422, 175] width 152 height 12
click at [246, 476] on span "search Buscar Afiliados" at bounding box center [250, 479] width 108 height 12
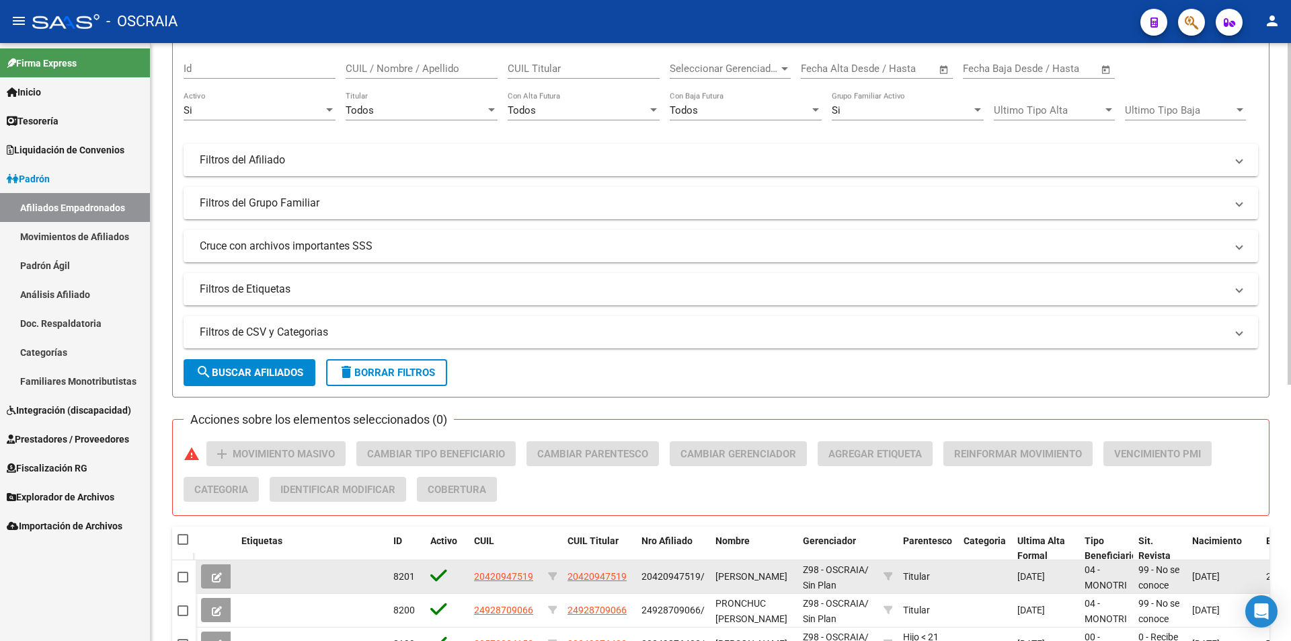
scroll to position [449, 0]
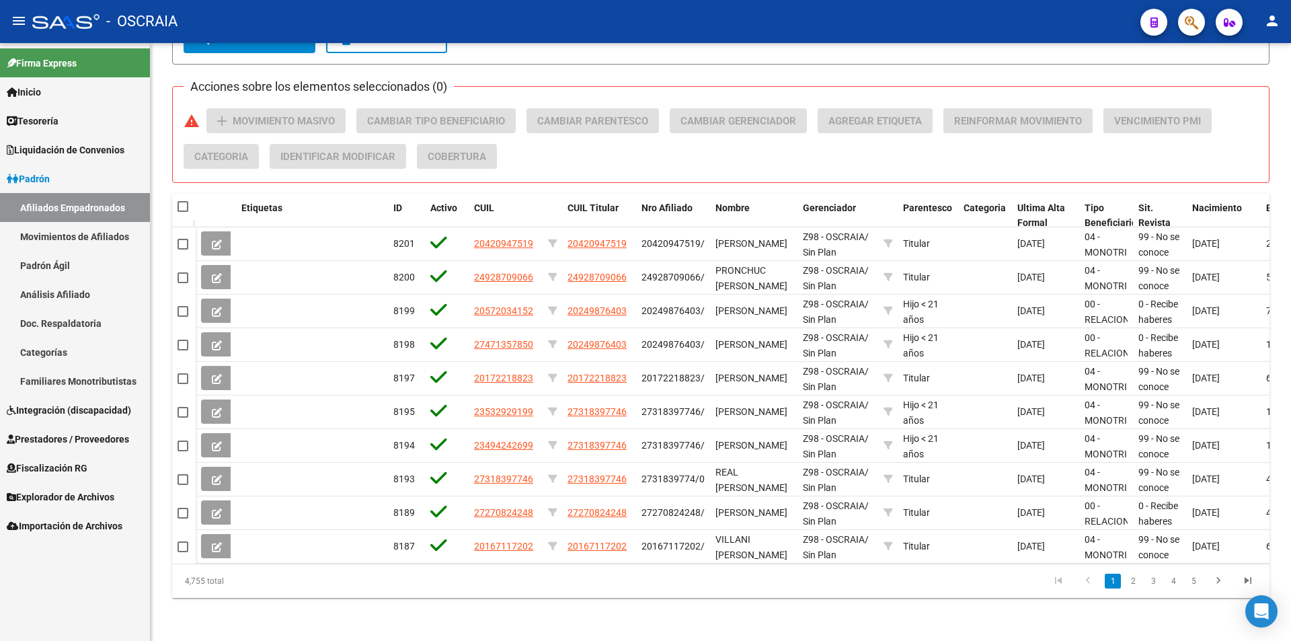
click at [87, 441] on span "Prestadores / Proveedores" at bounding box center [68, 439] width 122 height 15
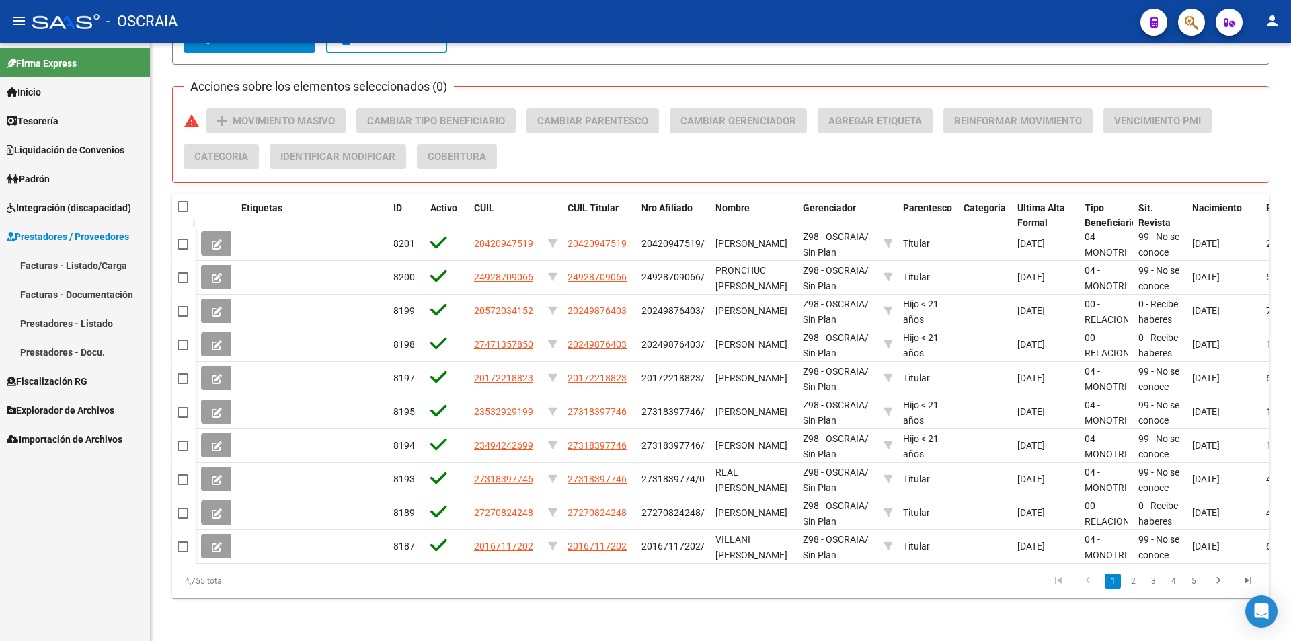
click at [106, 208] on span "Integración (discapacidad)" at bounding box center [69, 207] width 124 height 15
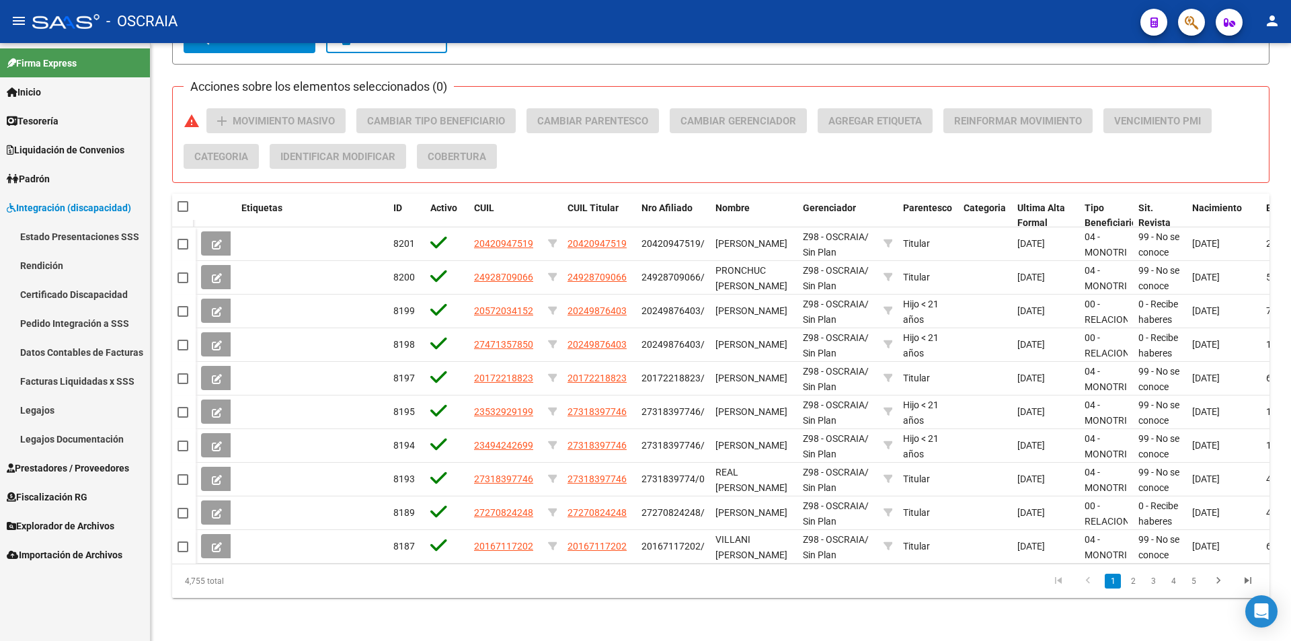
click at [68, 473] on span "Prestadores / Proveedores" at bounding box center [68, 468] width 122 height 15
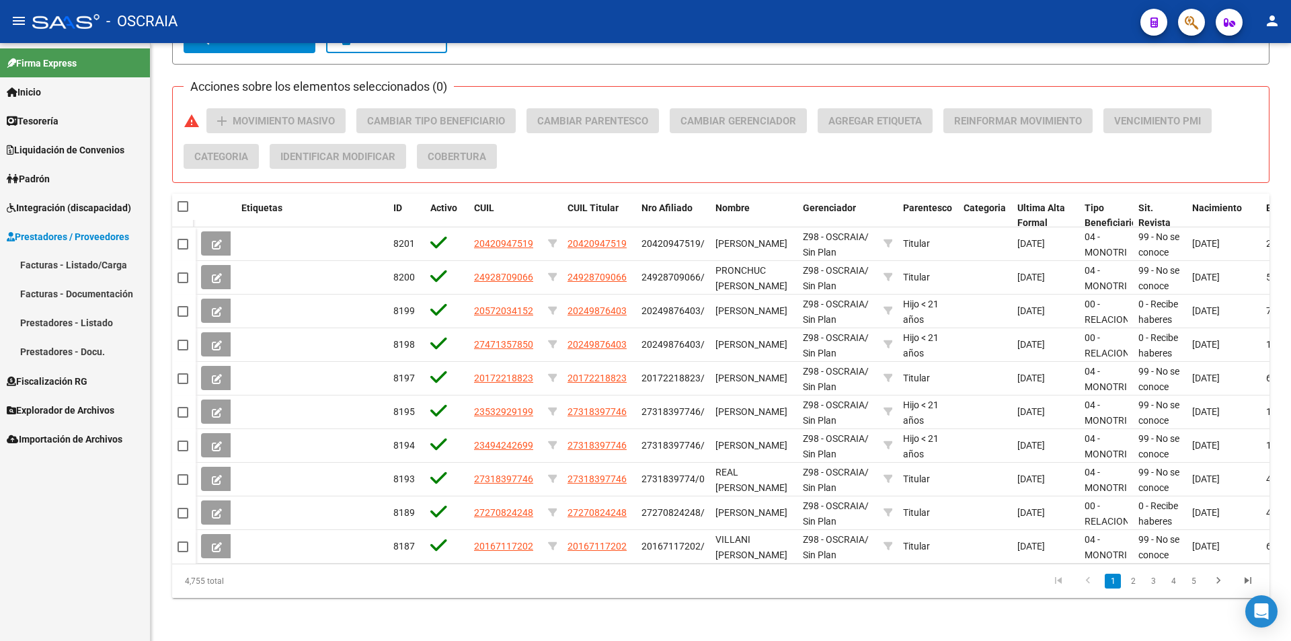
click at [70, 352] on link "Prestadores - Docu." at bounding box center [75, 352] width 150 height 29
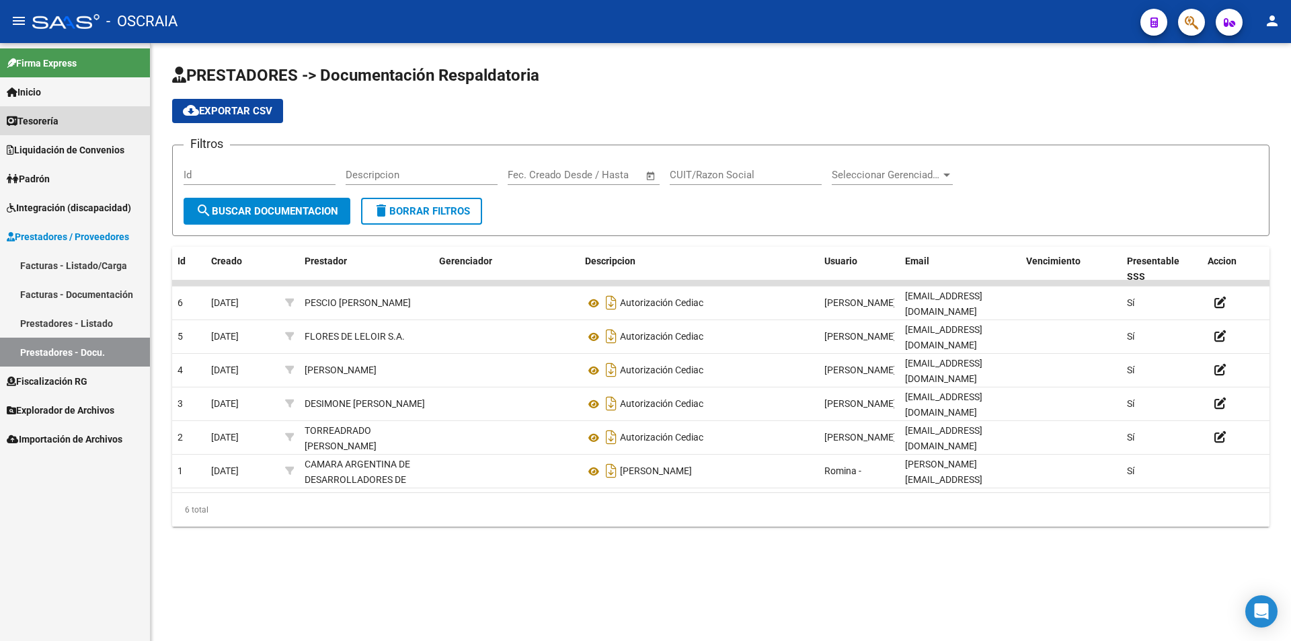
click at [73, 120] on link "Tesorería" at bounding box center [75, 120] width 150 height 29
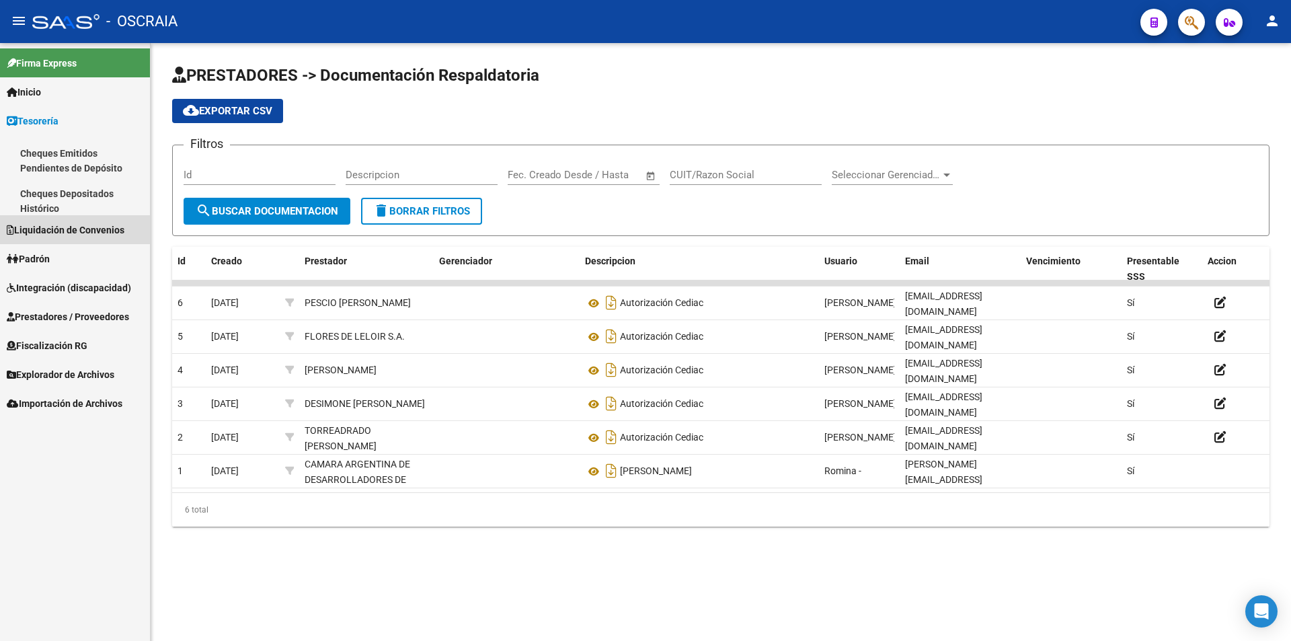
click at [65, 233] on span "Liquidación de Convenios" at bounding box center [66, 230] width 118 height 15
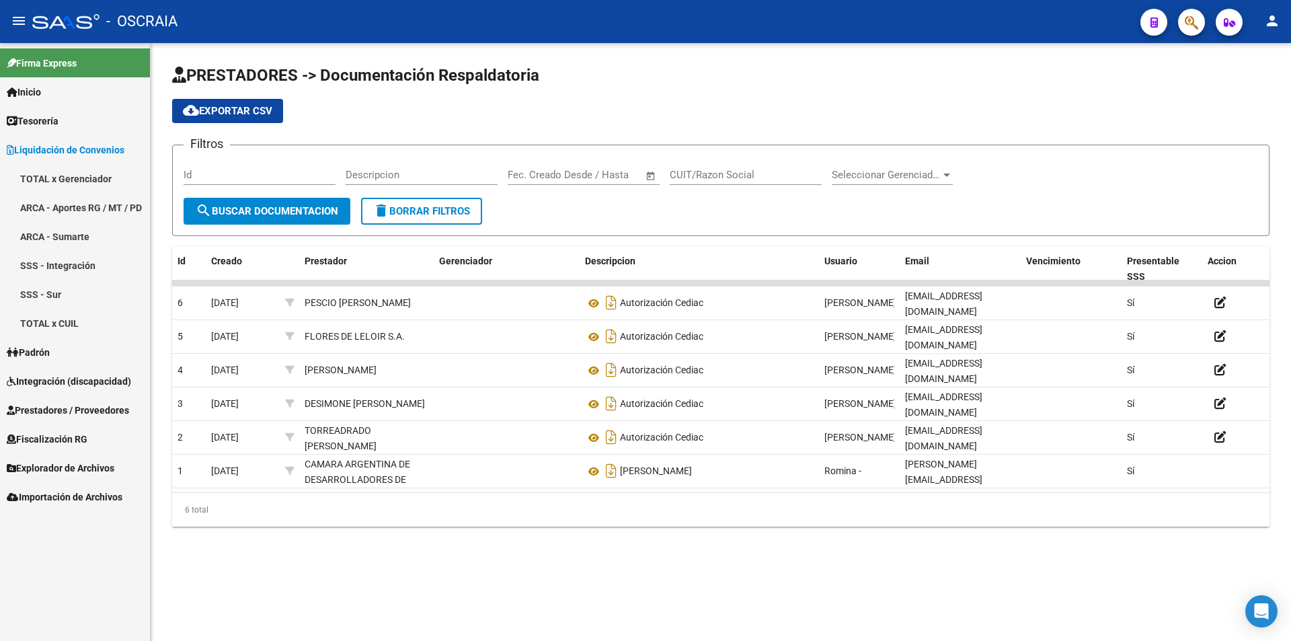
click at [77, 317] on link "TOTAL x CUIL" at bounding box center [75, 323] width 150 height 29
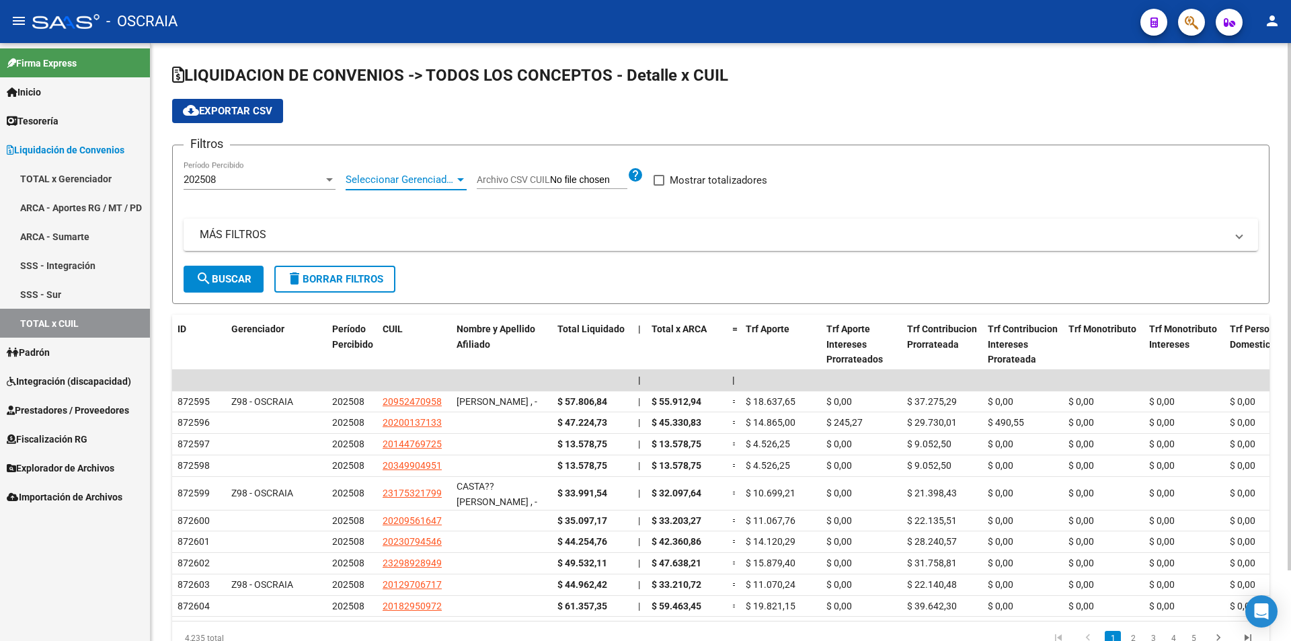
click at [364, 180] on span "Seleccionar Gerenciador" at bounding box center [400, 180] width 109 height 12
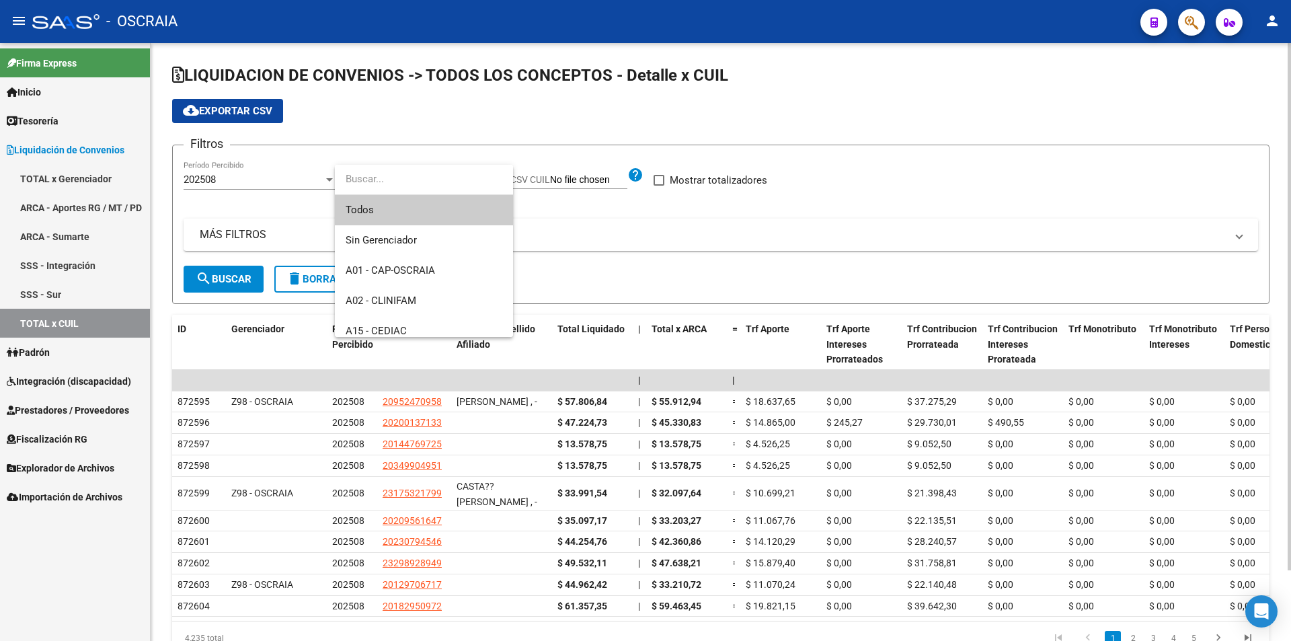
click at [364, 180] on input "dropdown search" at bounding box center [424, 179] width 178 height 30
click at [494, 186] on input "dropdown search" at bounding box center [424, 179] width 178 height 30
click at [570, 174] on div at bounding box center [645, 320] width 1291 height 641
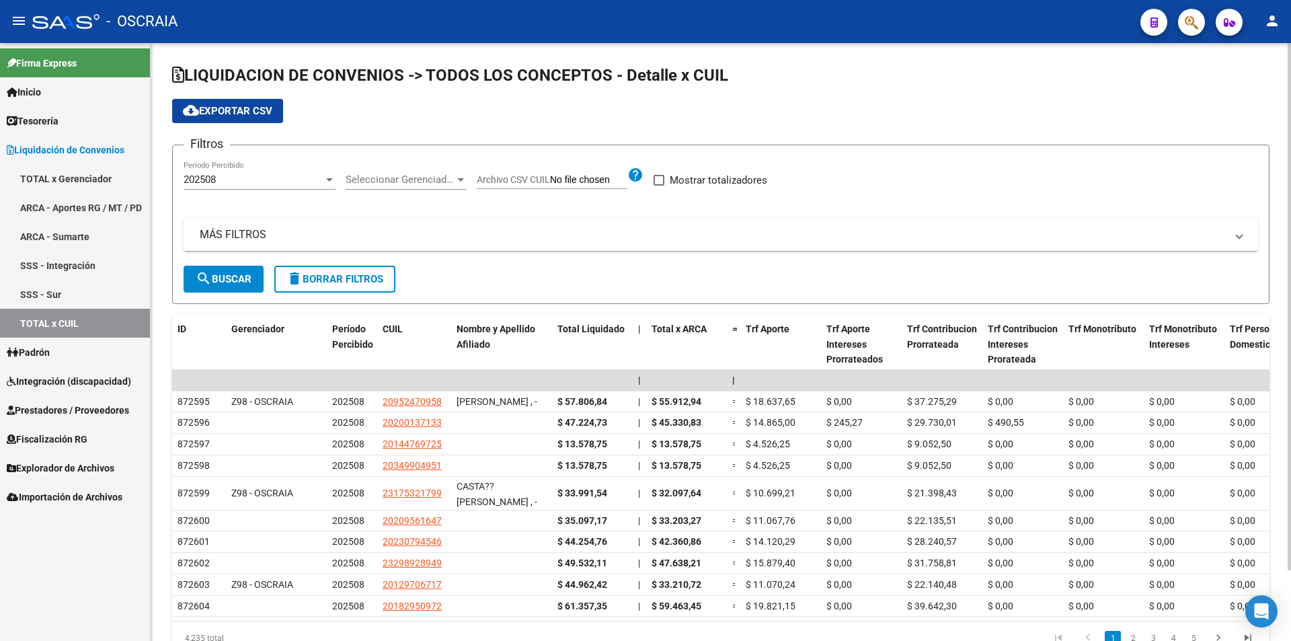
click at [701, 221] on mat-expansion-panel-header "MÁS FILTROS" at bounding box center [721, 235] width 1075 height 32
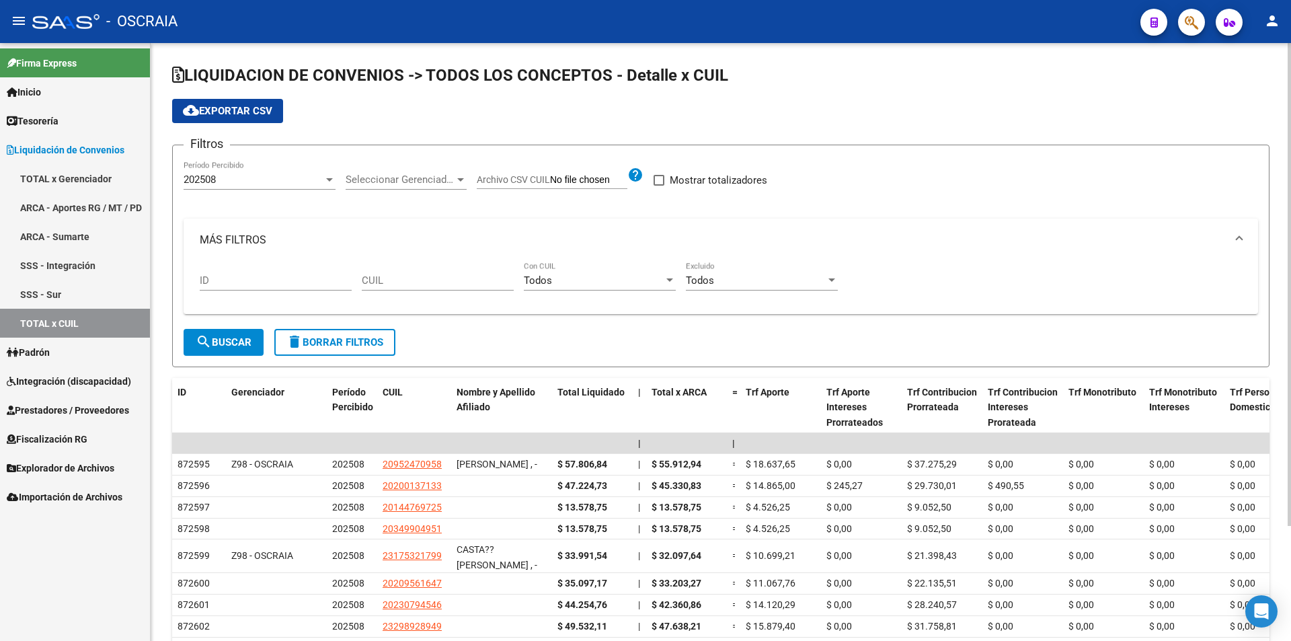
click at [429, 278] on input "CUIL" at bounding box center [438, 280] width 152 height 12
paste input "30-71688775-4"
type input "30-71688775-4"
click at [210, 346] on mat-icon "search" at bounding box center [204, 342] width 16 height 16
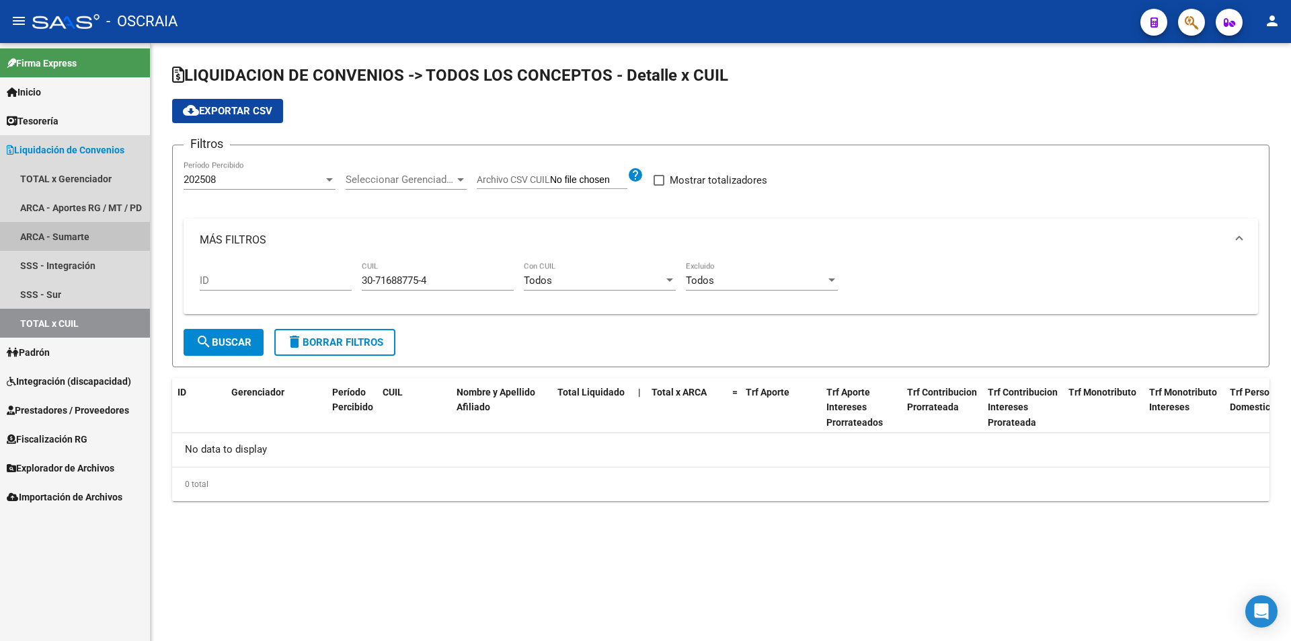
click at [85, 235] on link "ARCA - Sumarte" at bounding box center [75, 236] width 150 height 29
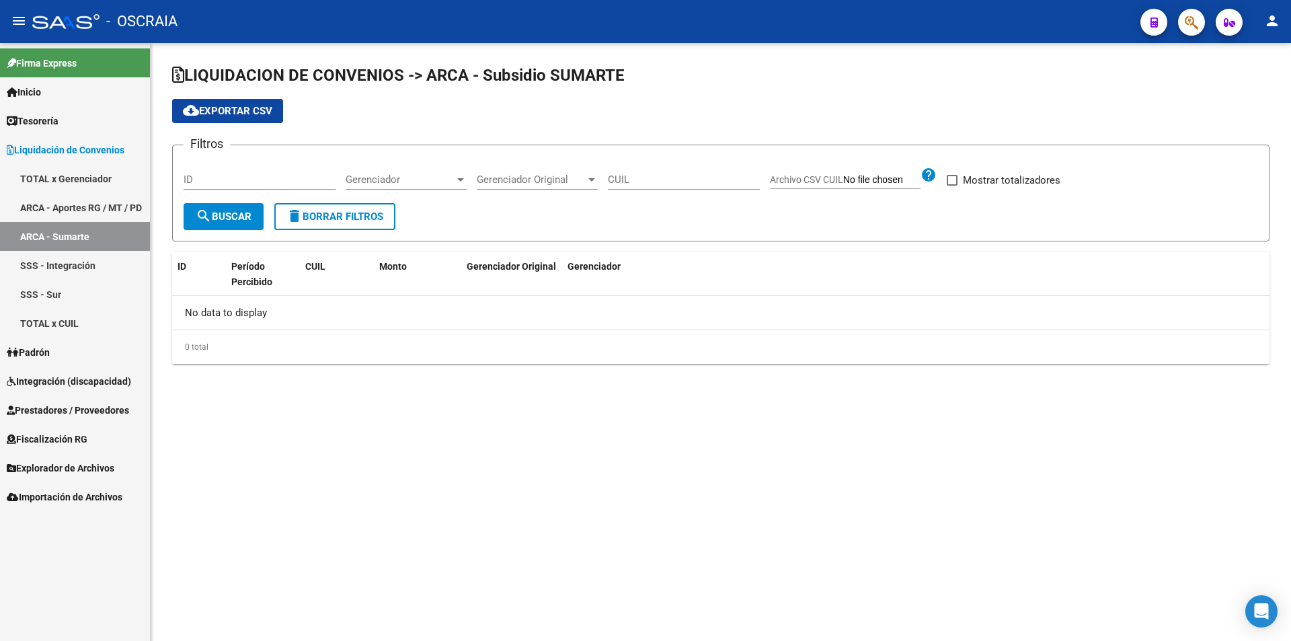
checkbox input "true"
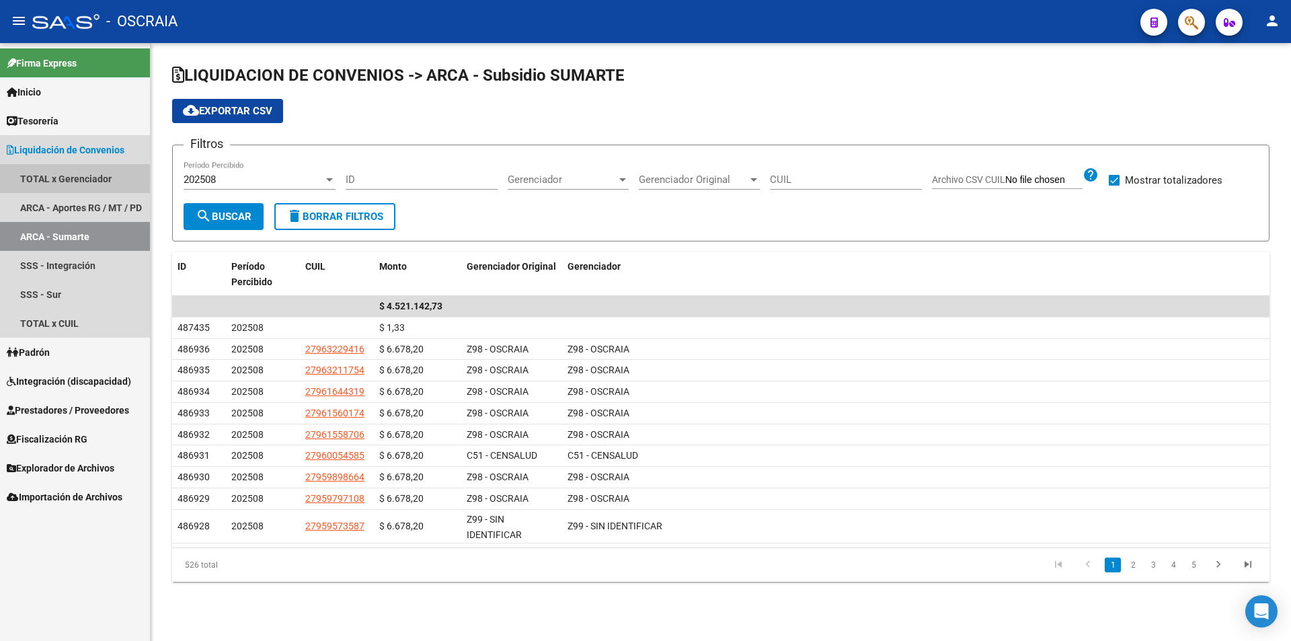
click at [81, 185] on link "TOTAL x Gerenciador" at bounding box center [75, 178] width 150 height 29
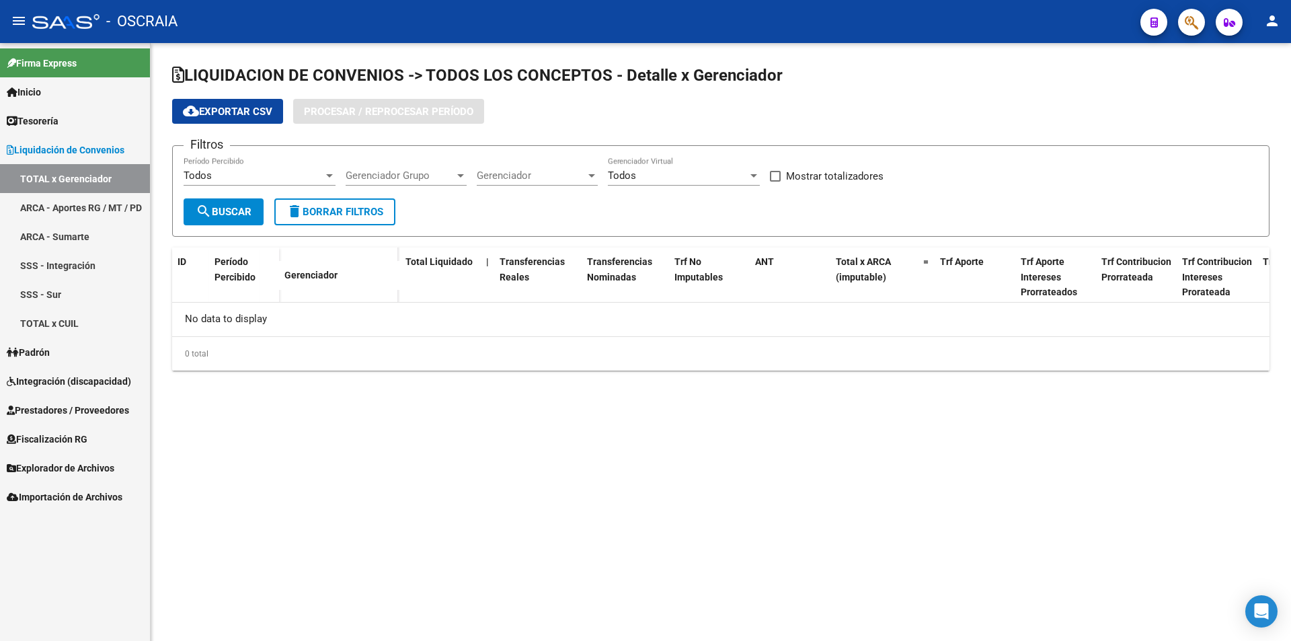
checkbox input "true"
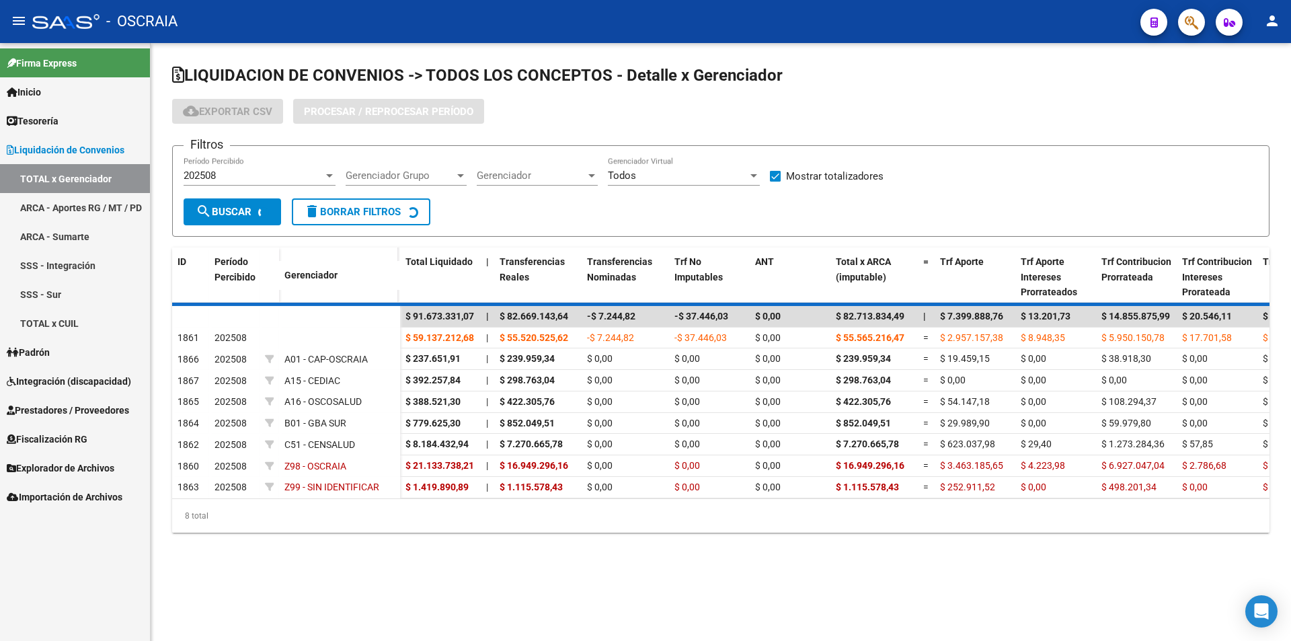
click at [69, 209] on link "ARCA - Aportes RG / MT / PD" at bounding box center [75, 207] width 150 height 29
